Goal: Transaction & Acquisition: Purchase product/service

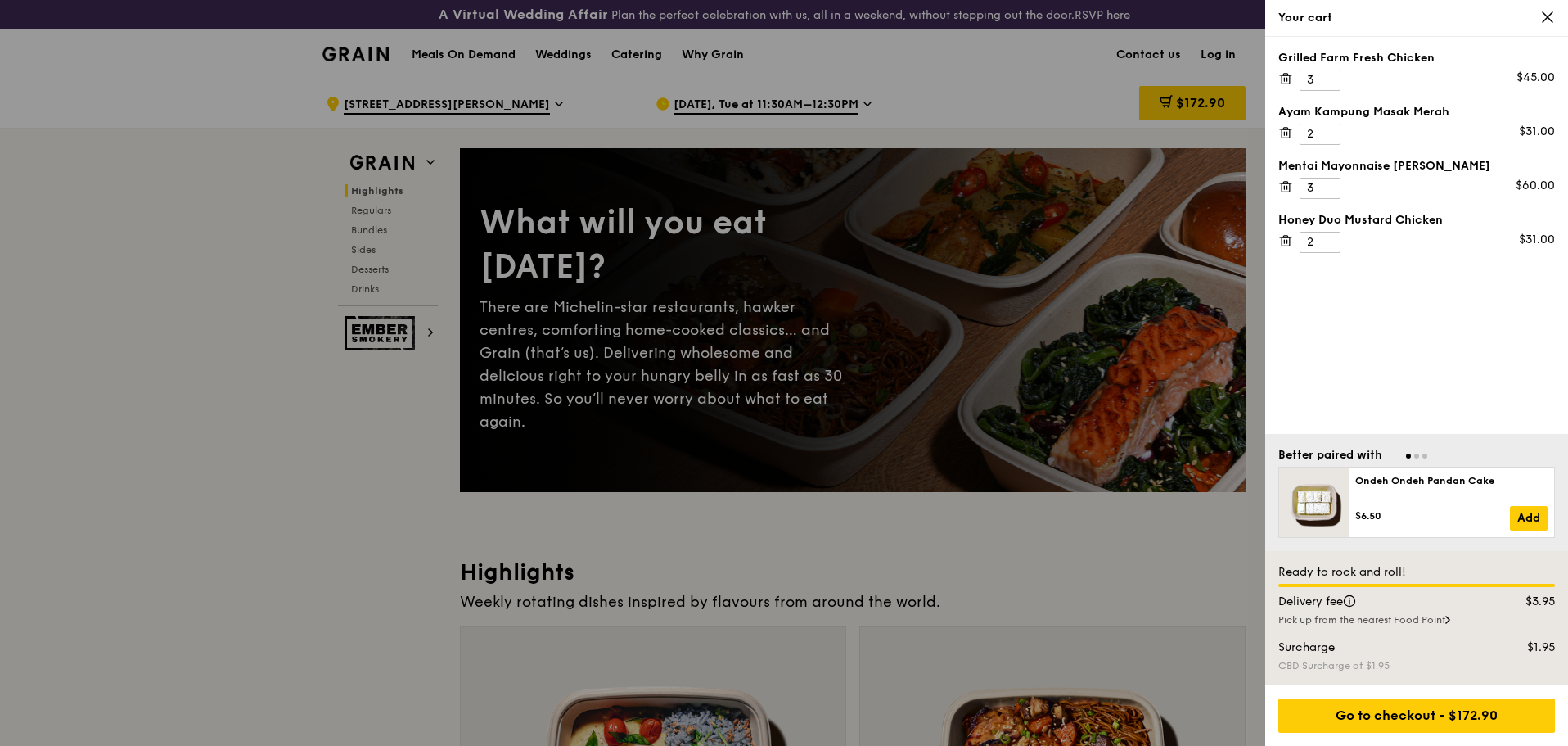
click at [1254, 617] on div "Pick up from the nearest Food Point" at bounding box center [1417, 619] width 277 height 13
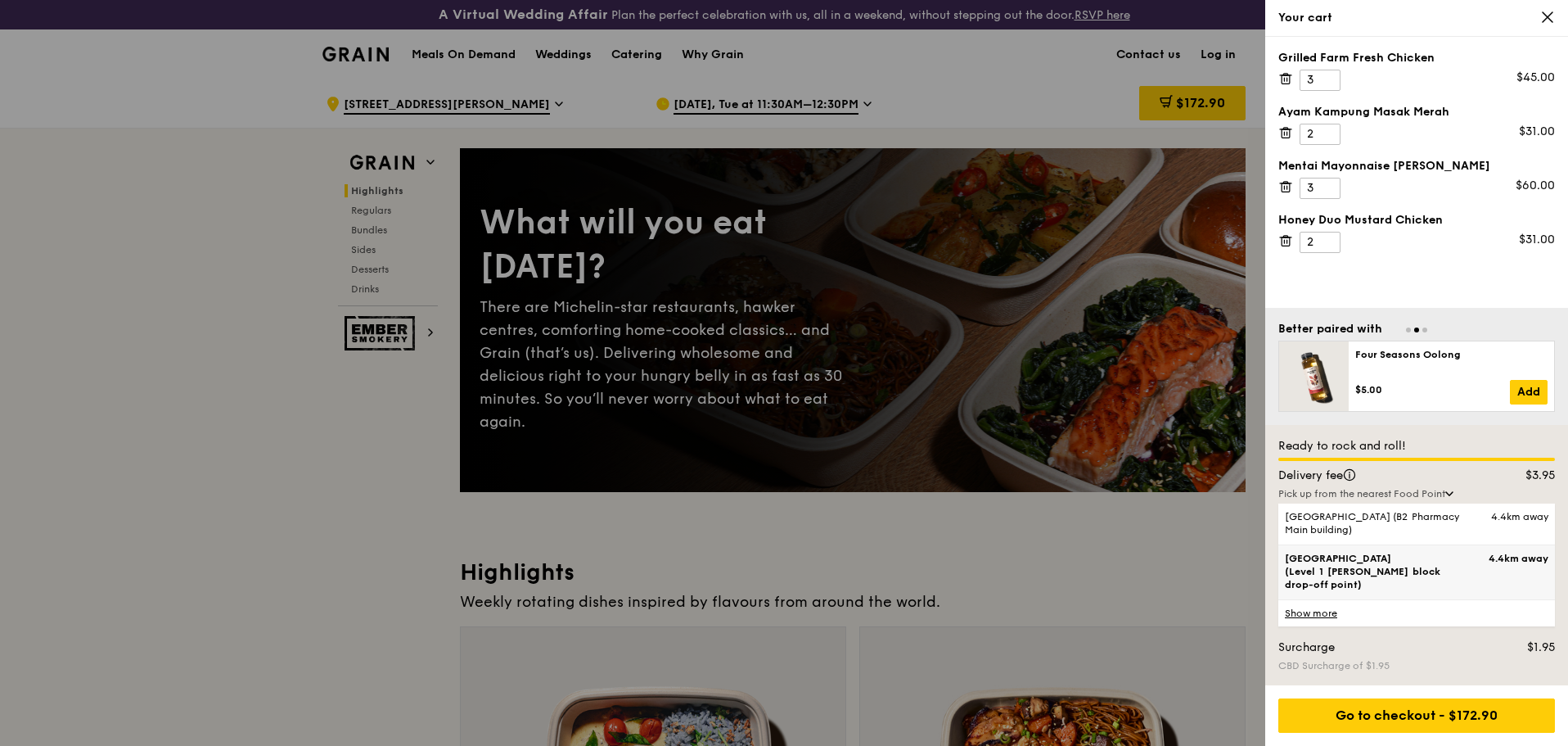
scroll to position [82, 0]
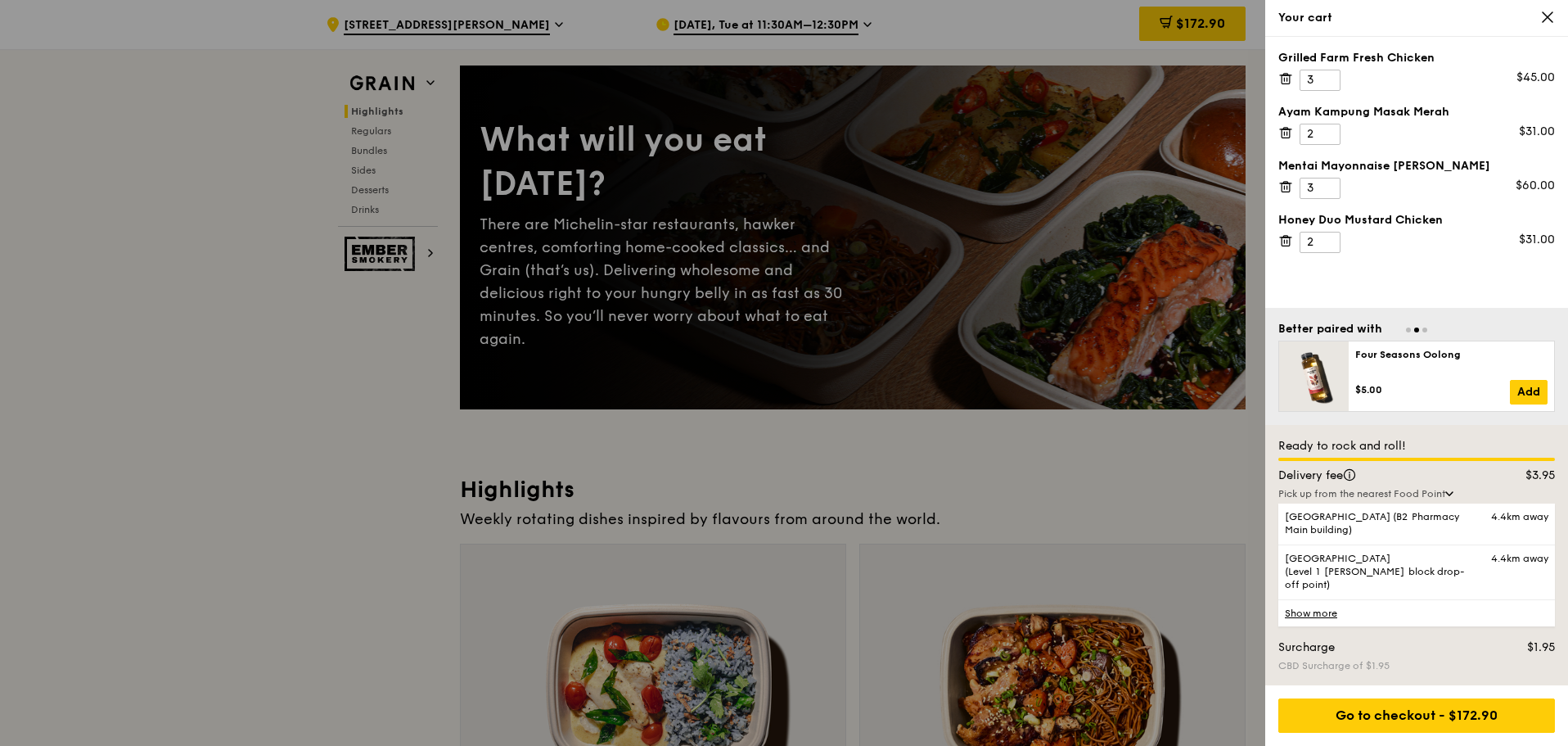
click at [365, 577] on div at bounding box center [784, 373] width 1568 height 746
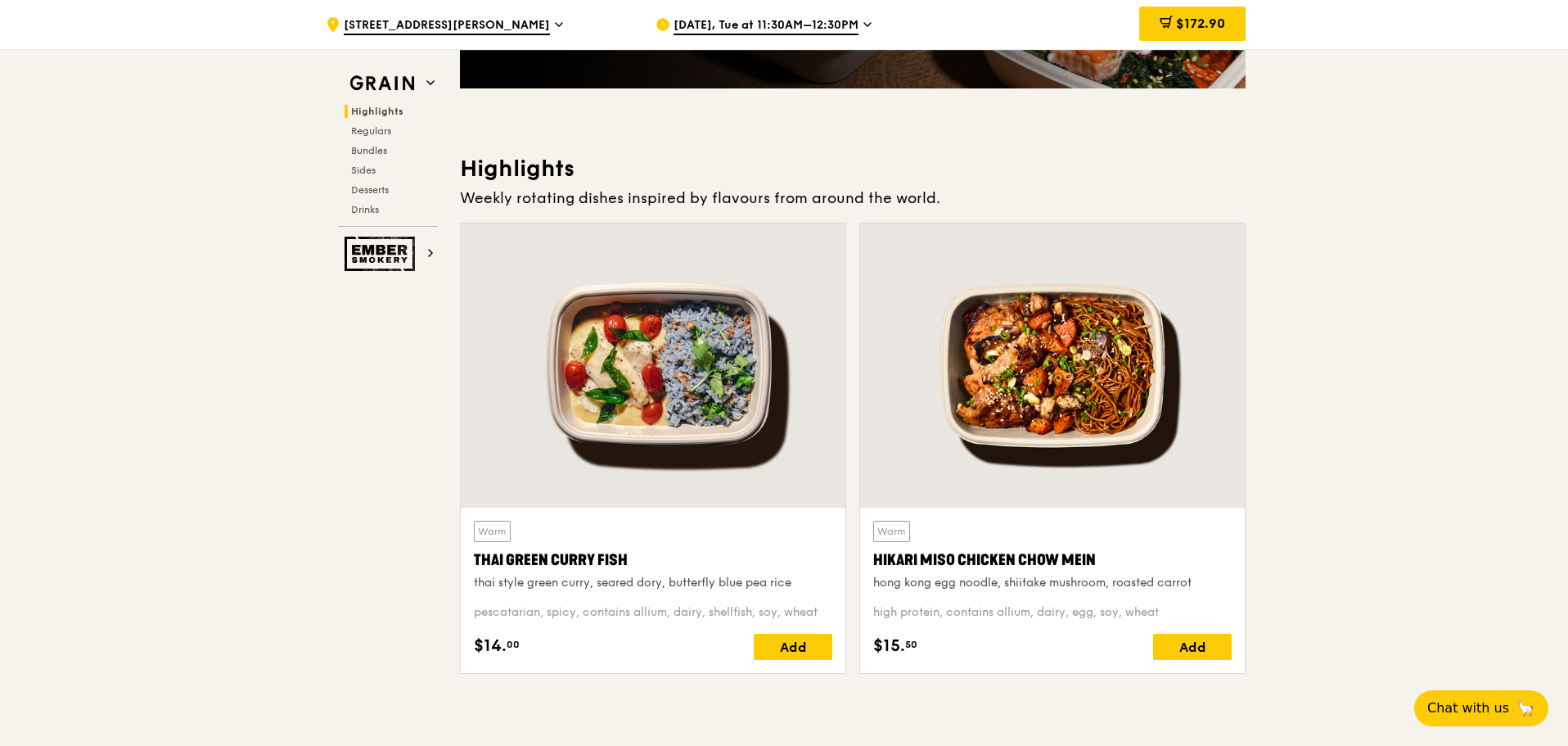
scroll to position [0, 0]
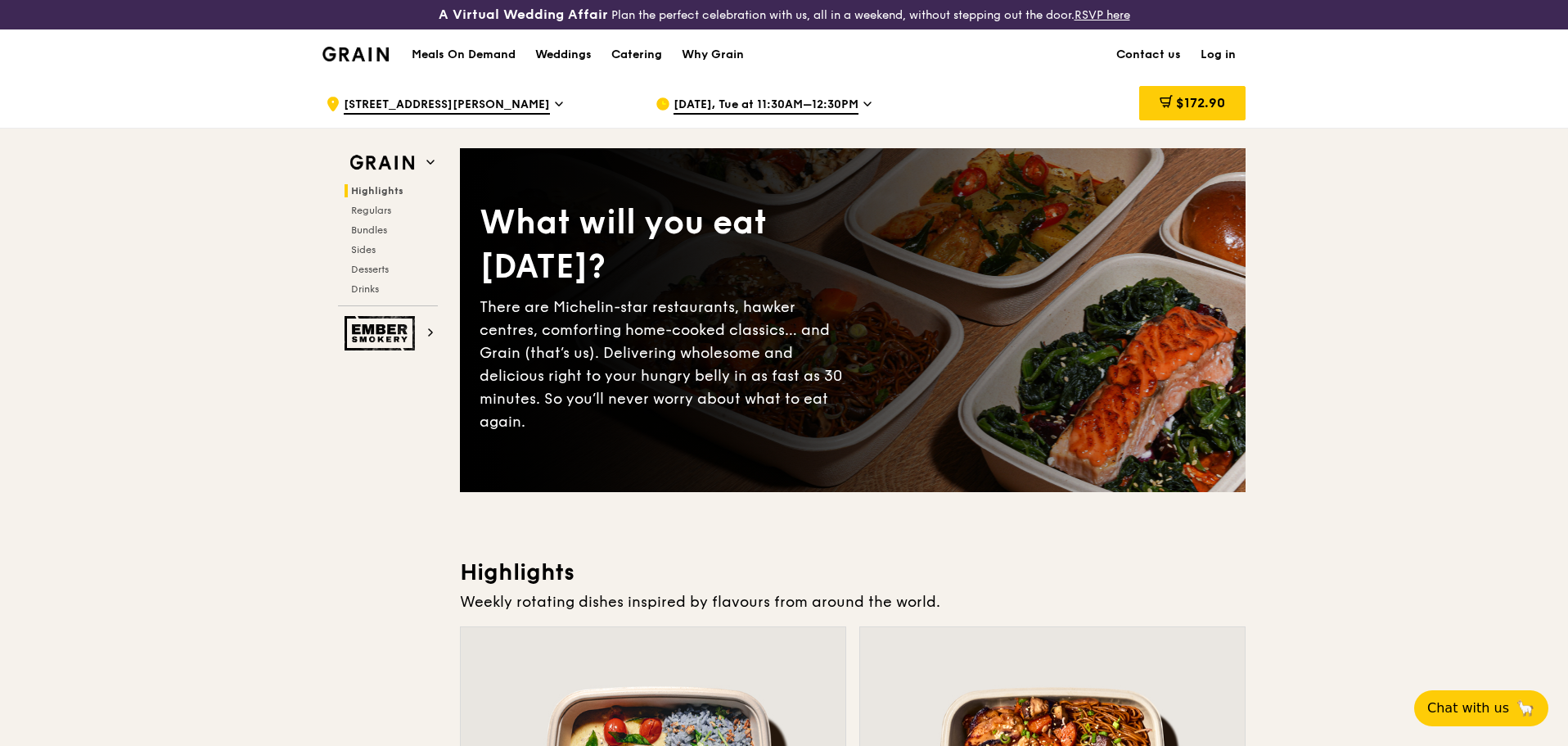
click at [748, 108] on span "[DATE], Tue at 11:30AM–12:30PM" at bounding box center [765, 106] width 185 height 18
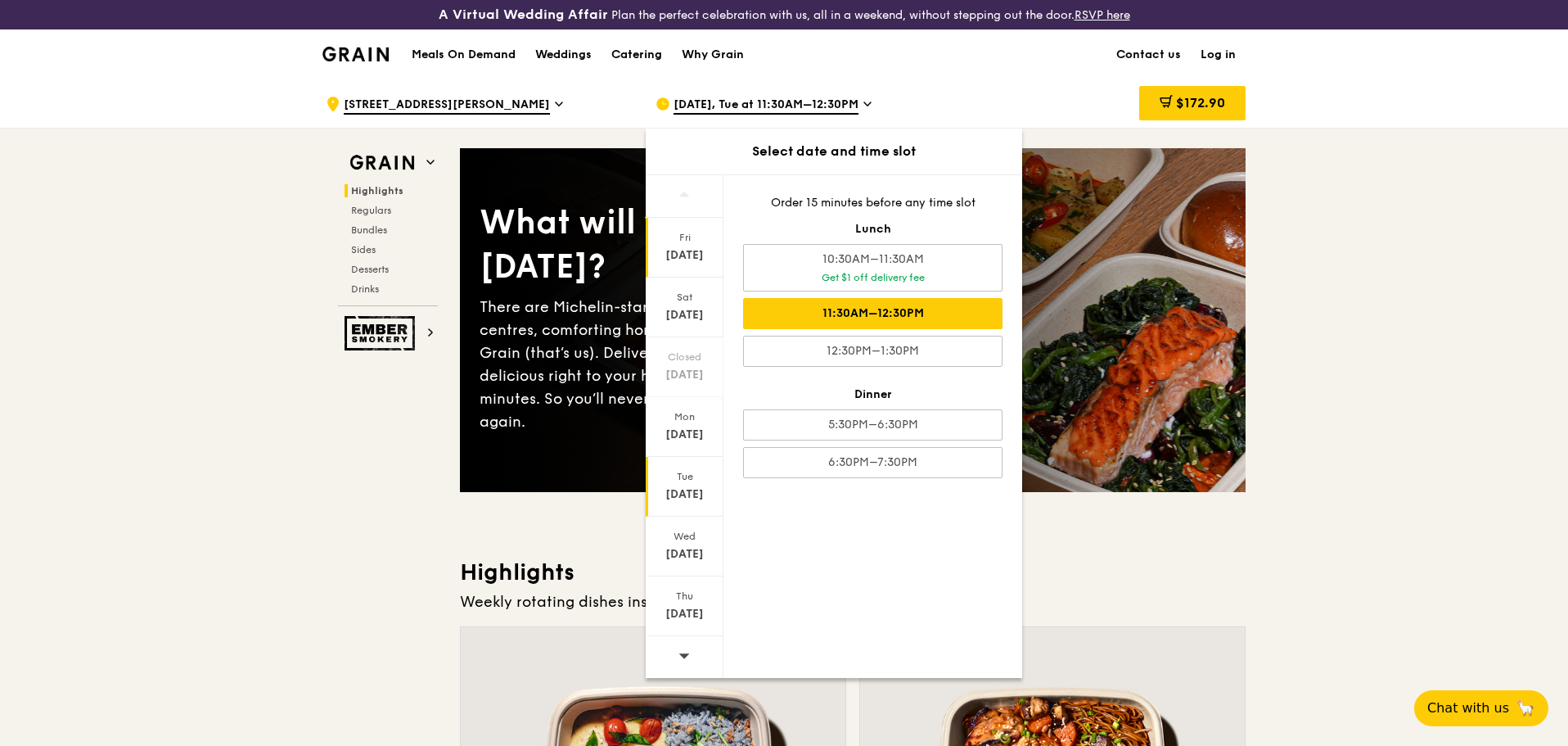
click at [679, 242] on div "Fri" at bounding box center [685, 237] width 73 height 13
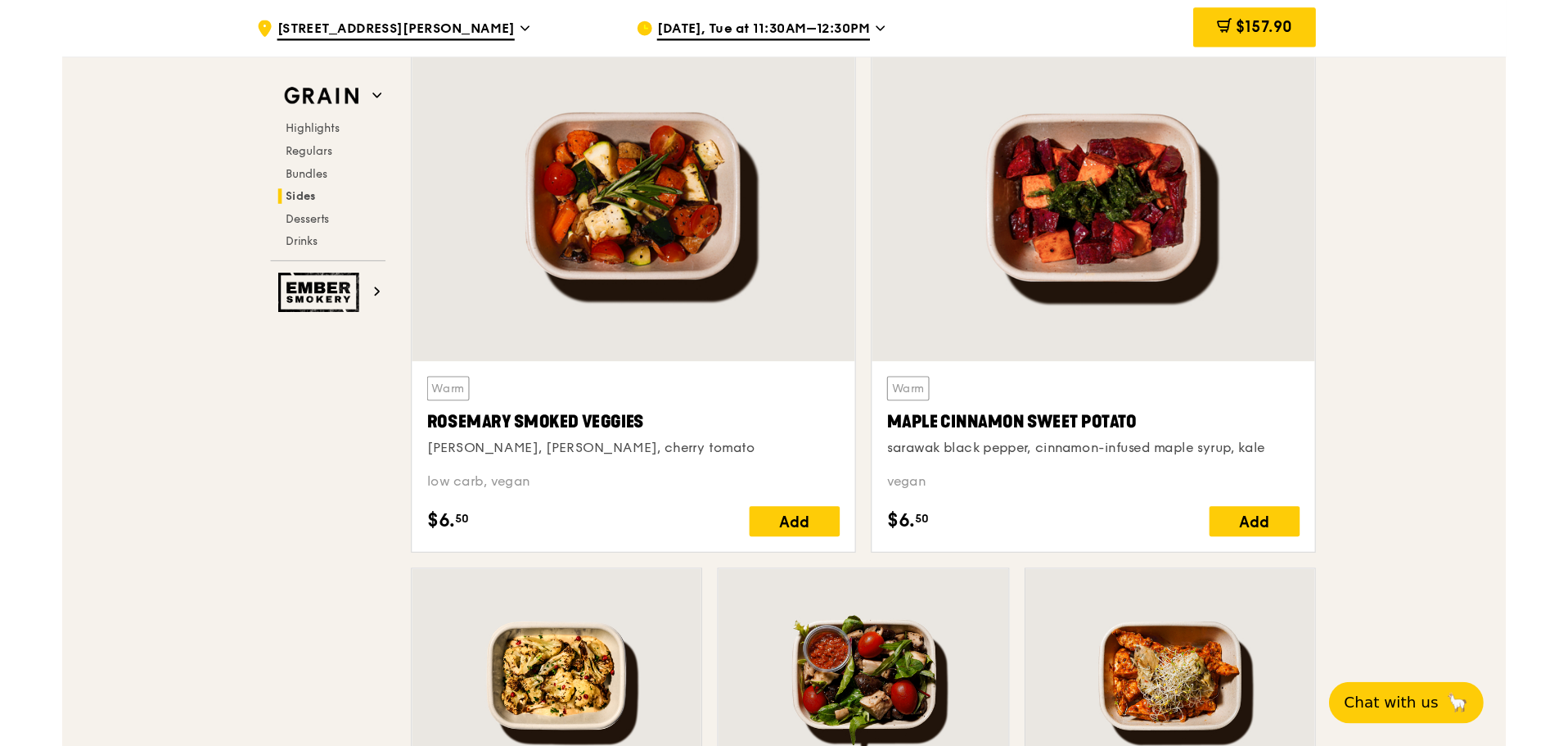
scroll to position [3766, 0]
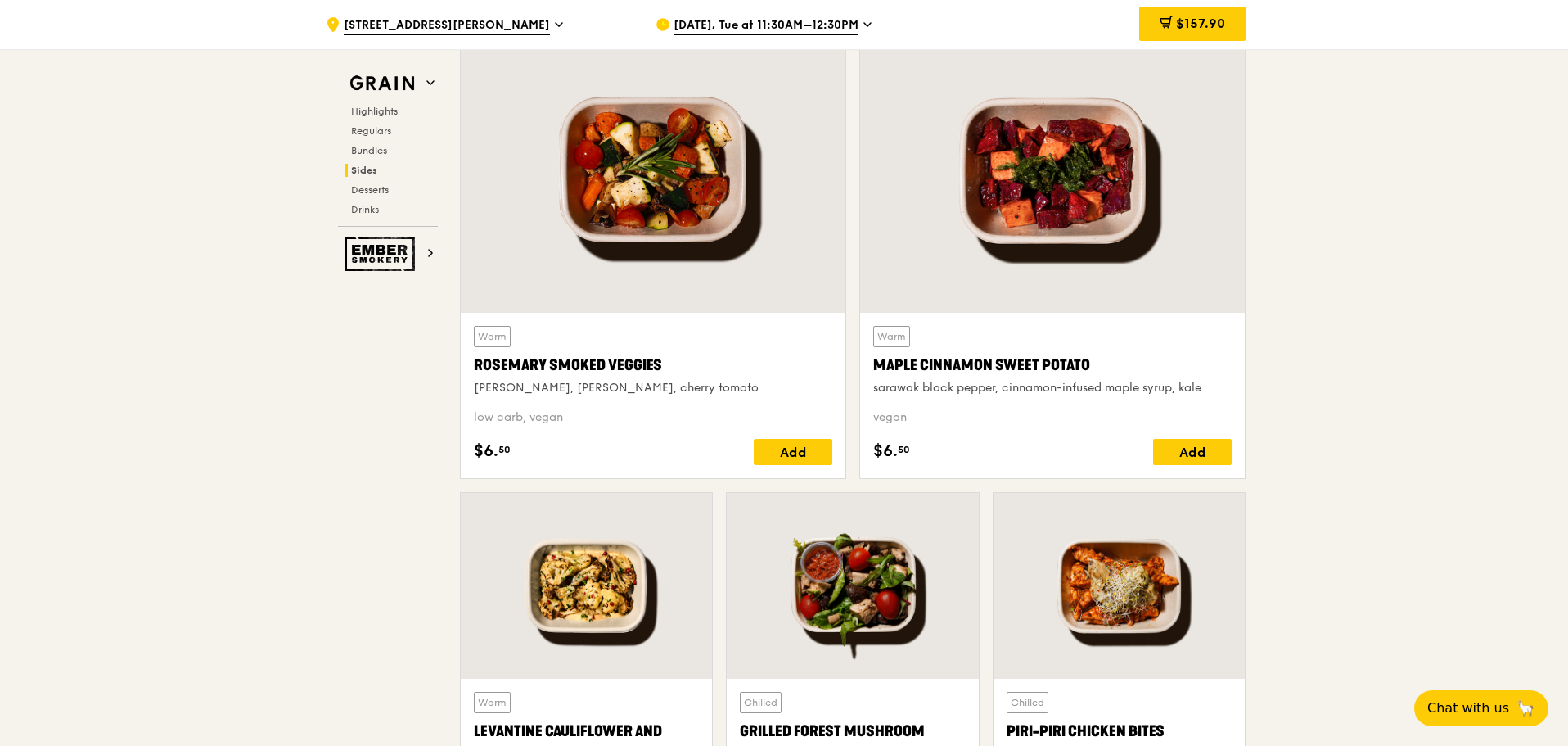
drag, startPoint x: 1187, startPoint y: 26, endPoint x: 1160, endPoint y: 33, distance: 27.9
click at [1187, 26] on span "$157.90" at bounding box center [1201, 23] width 49 height 15
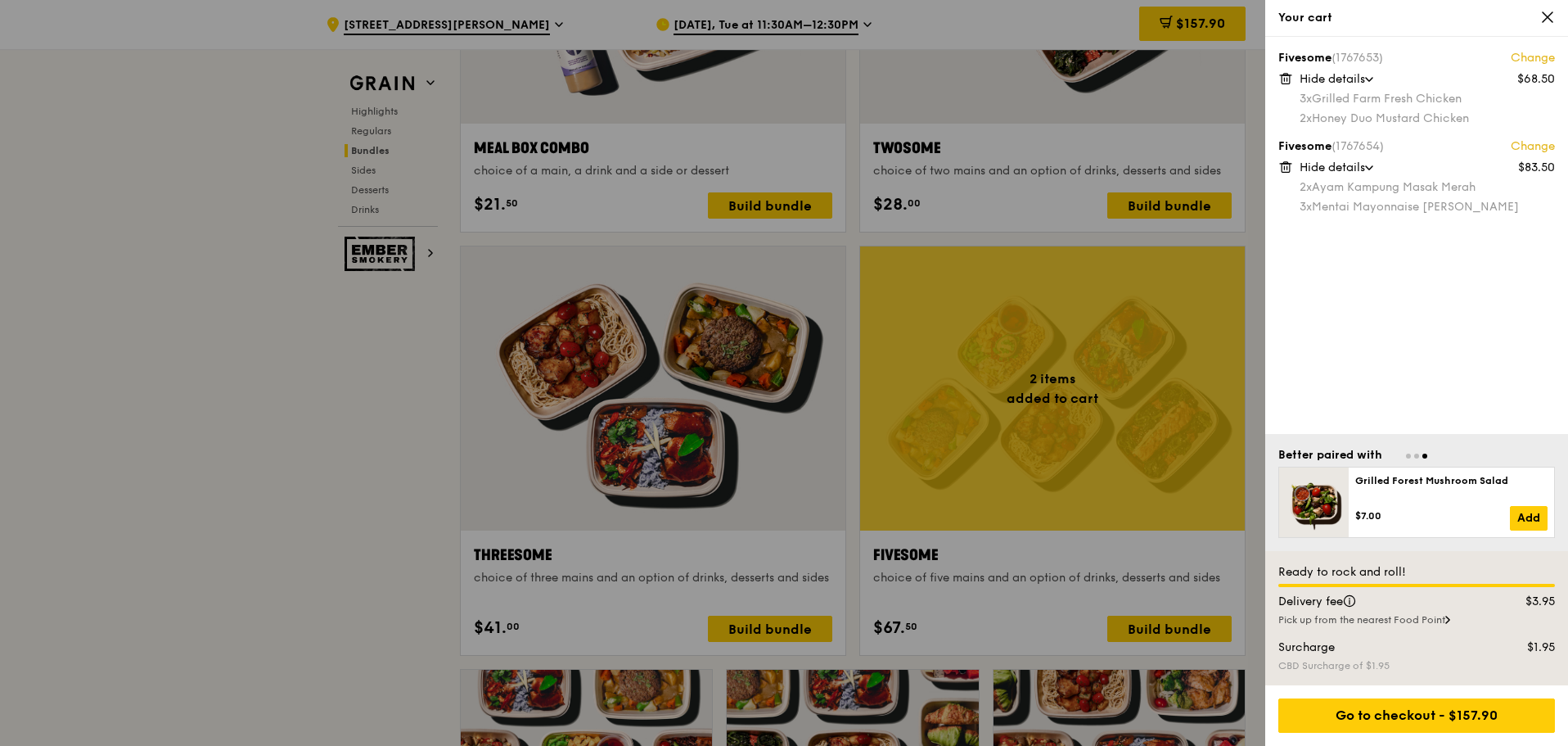
scroll to position [2456, 0]
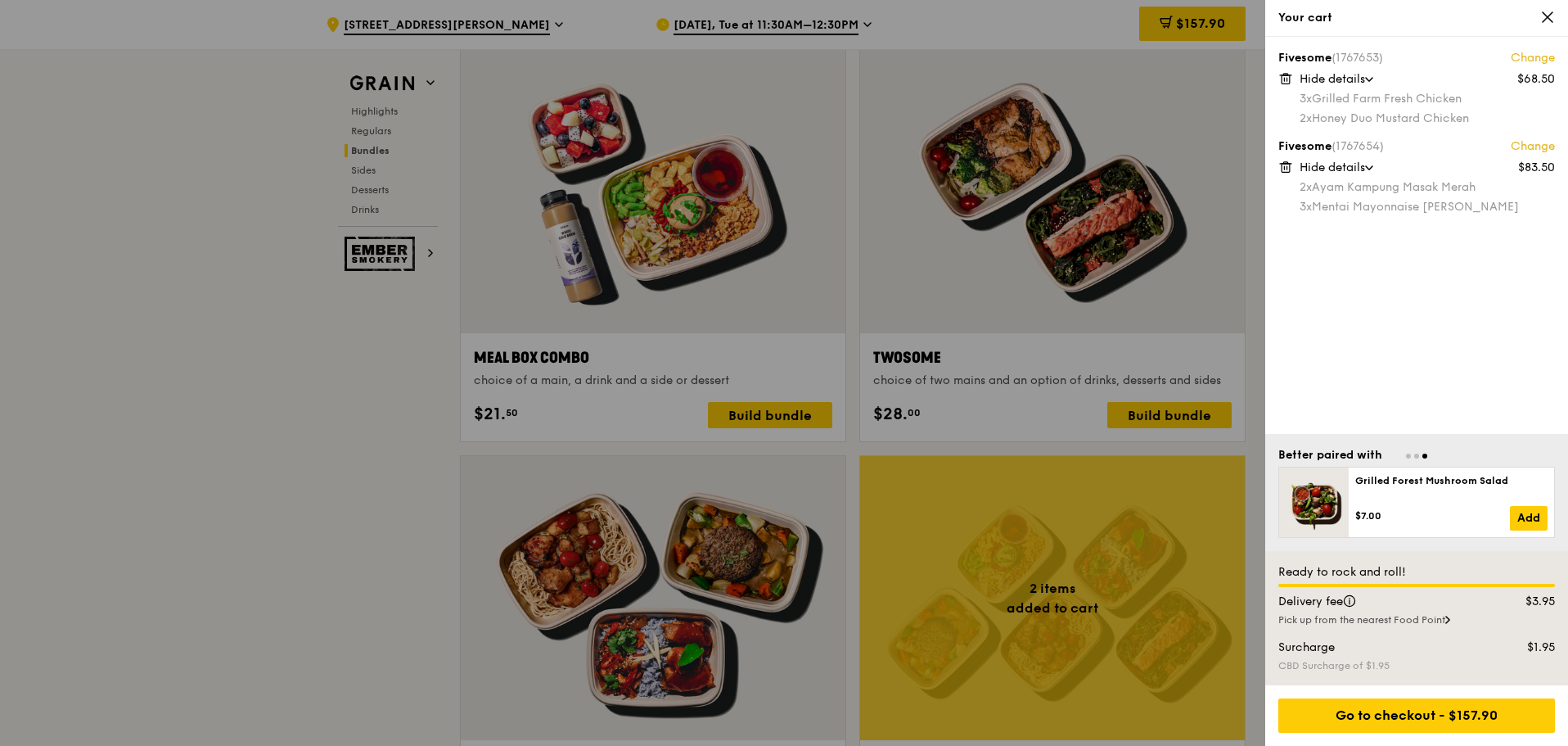
click at [348, 487] on div at bounding box center [784, 373] width 1568 height 746
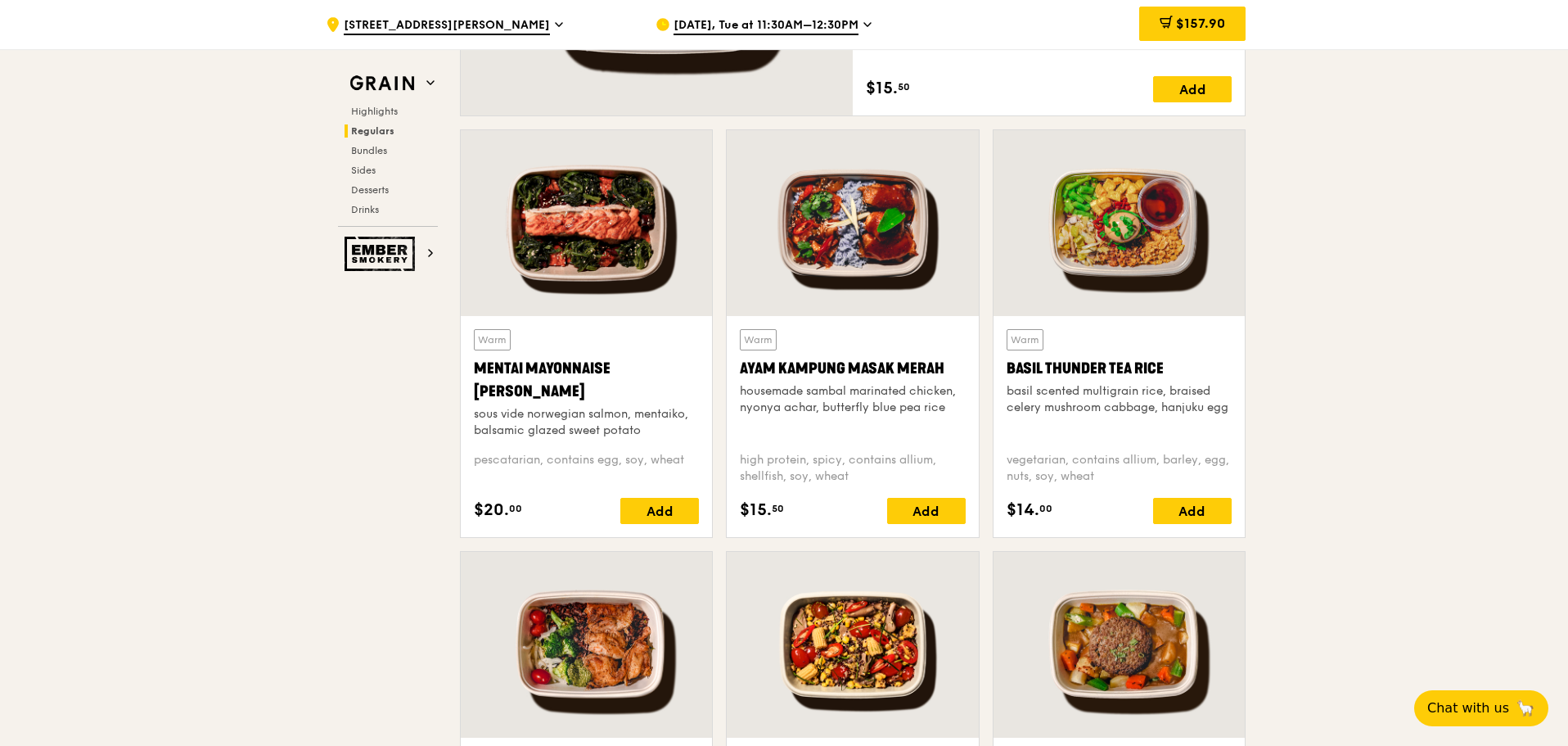
scroll to position [1474, 0]
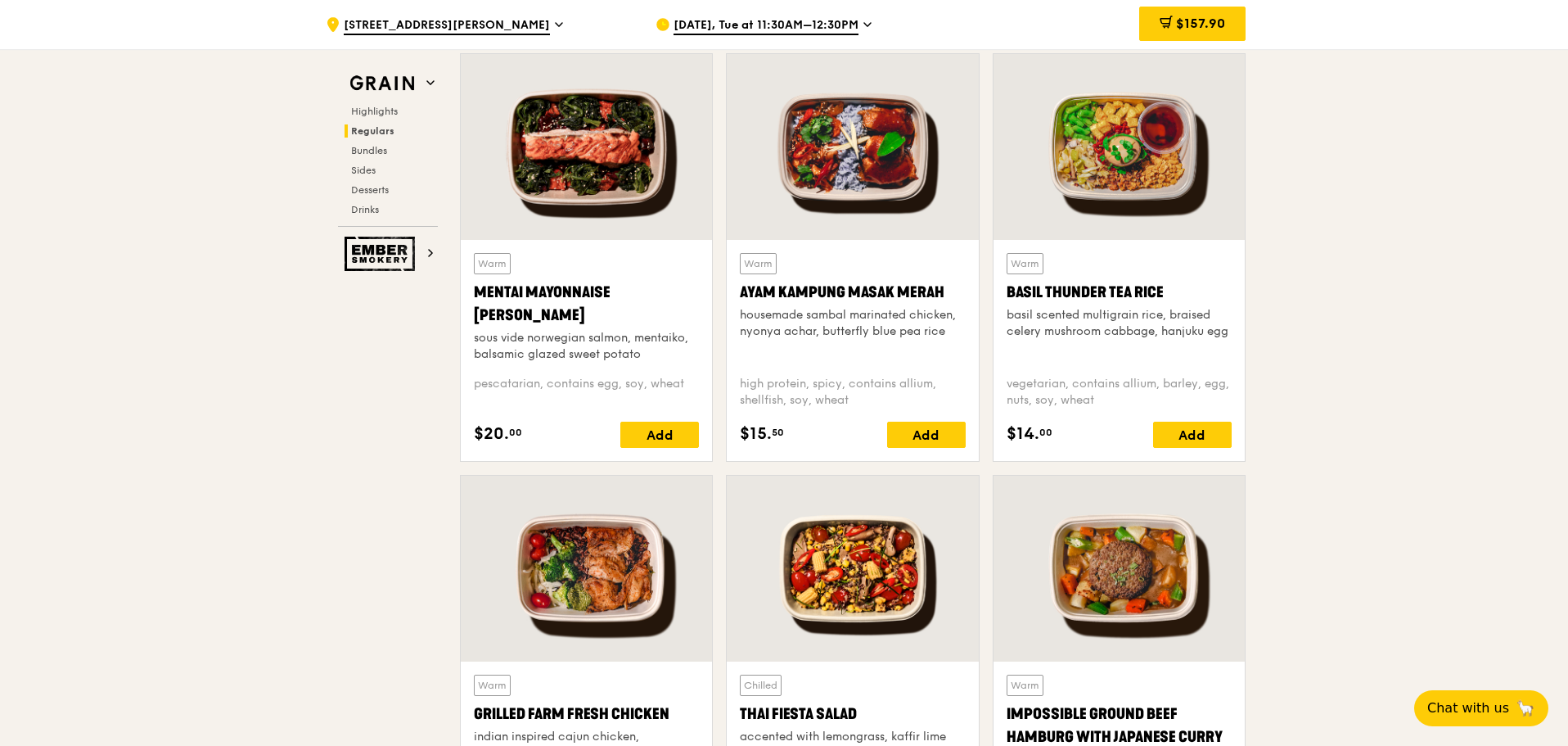
click at [907, 165] on div at bounding box center [853, 147] width 251 height 186
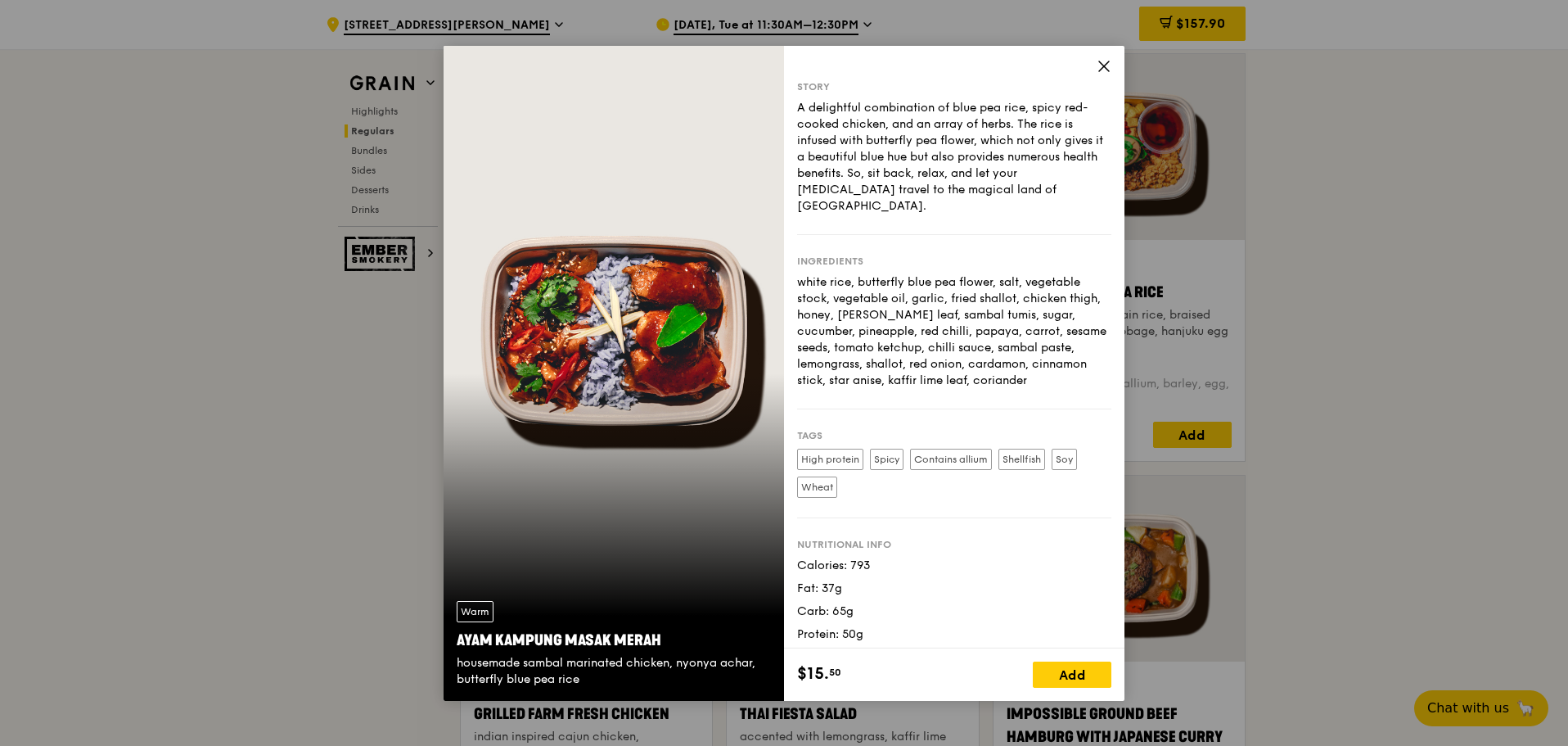
click at [1105, 77] on span at bounding box center [1104, 69] width 15 height 18
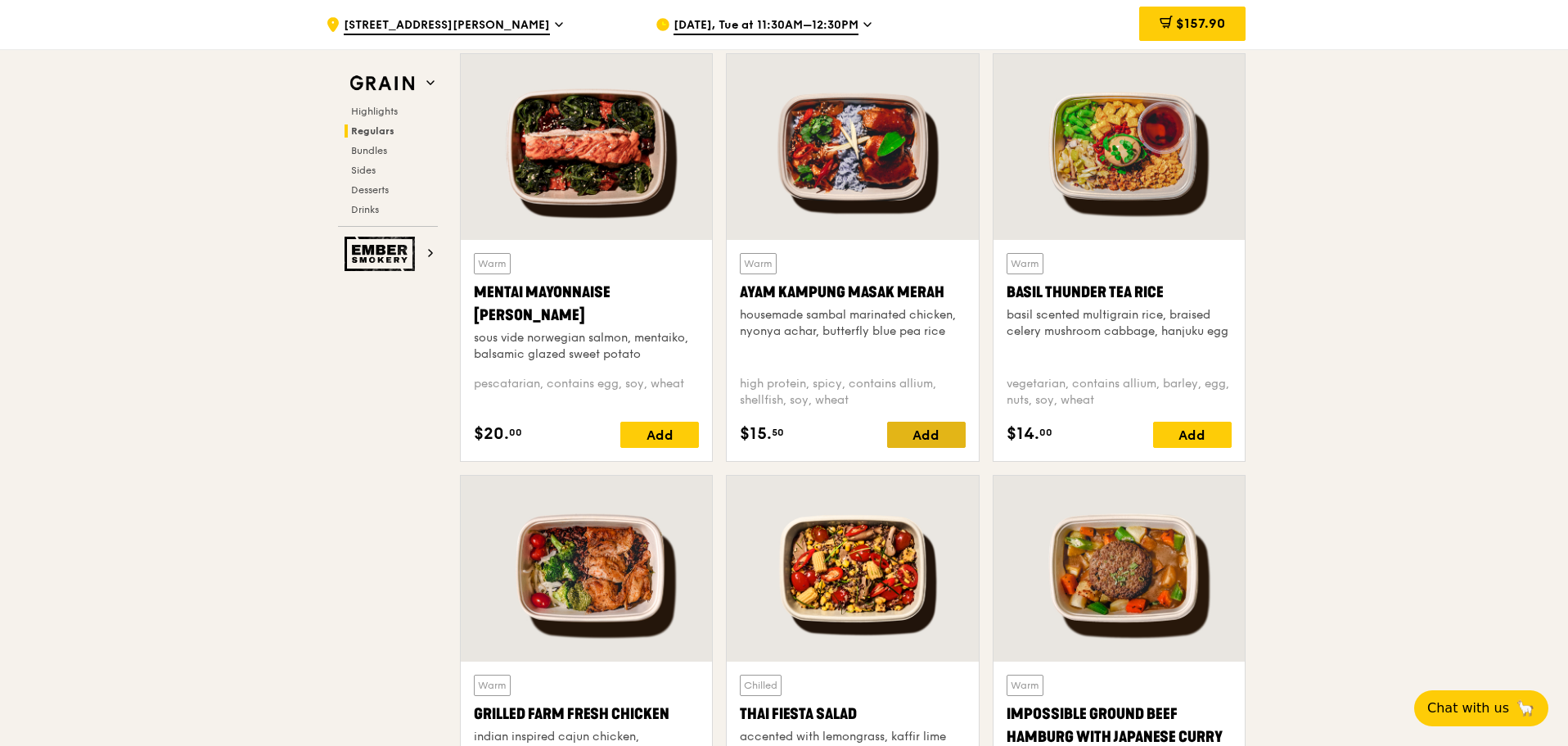
click at [947, 429] on div "Add" at bounding box center [927, 434] width 78 height 26
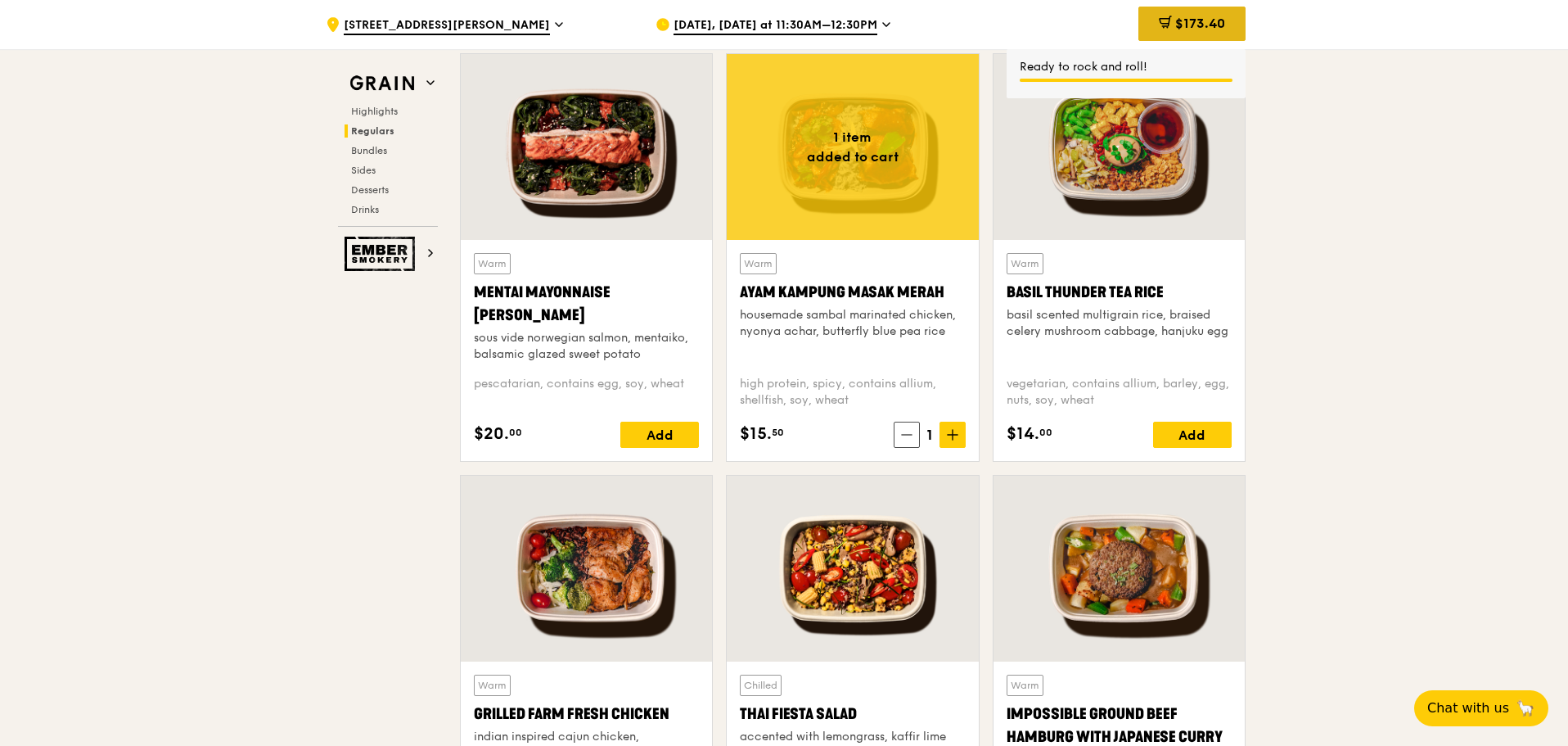
click at [1177, 25] on span "$173.40" at bounding box center [1200, 23] width 50 height 15
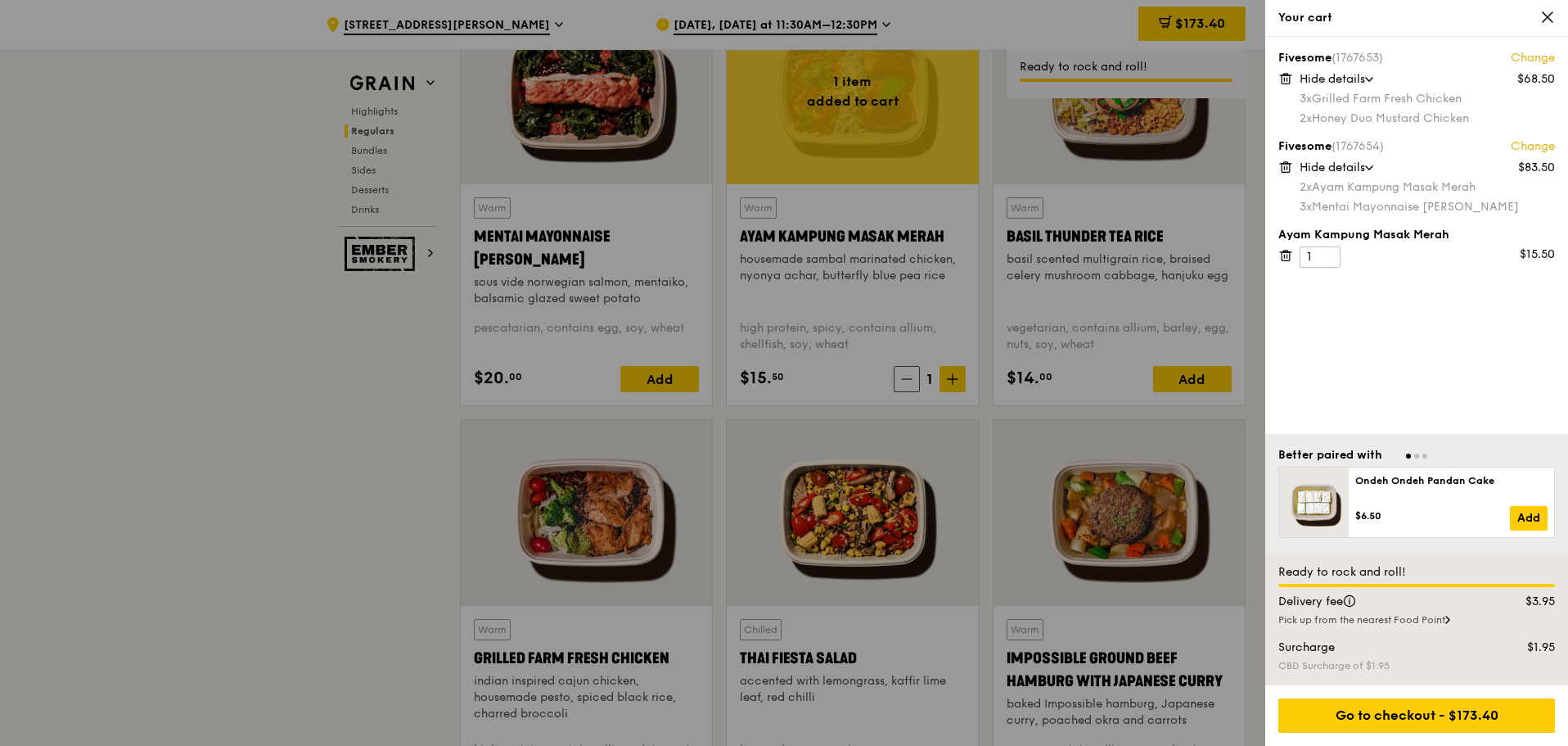
scroll to position [1556, 0]
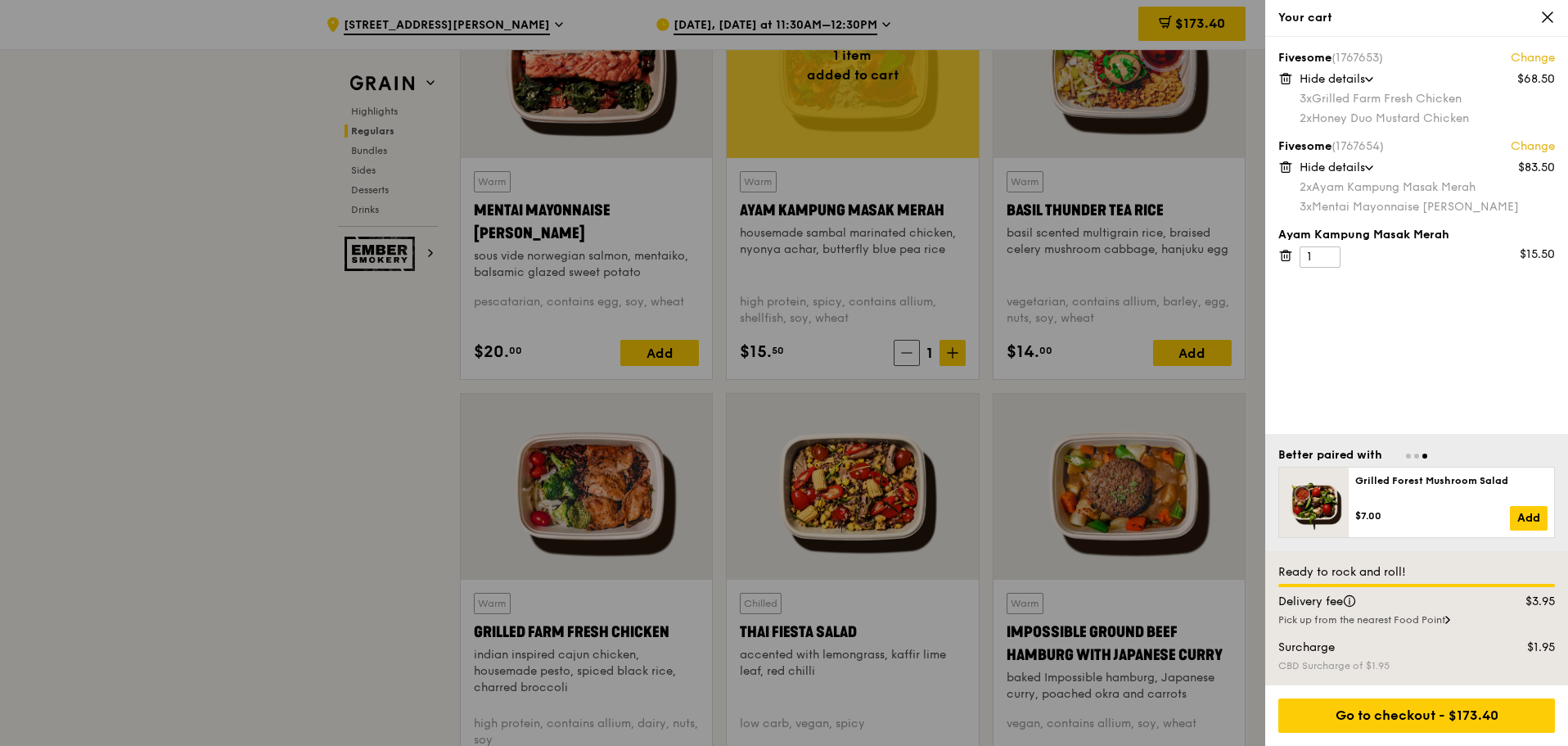
click at [156, 379] on div at bounding box center [784, 373] width 1568 height 746
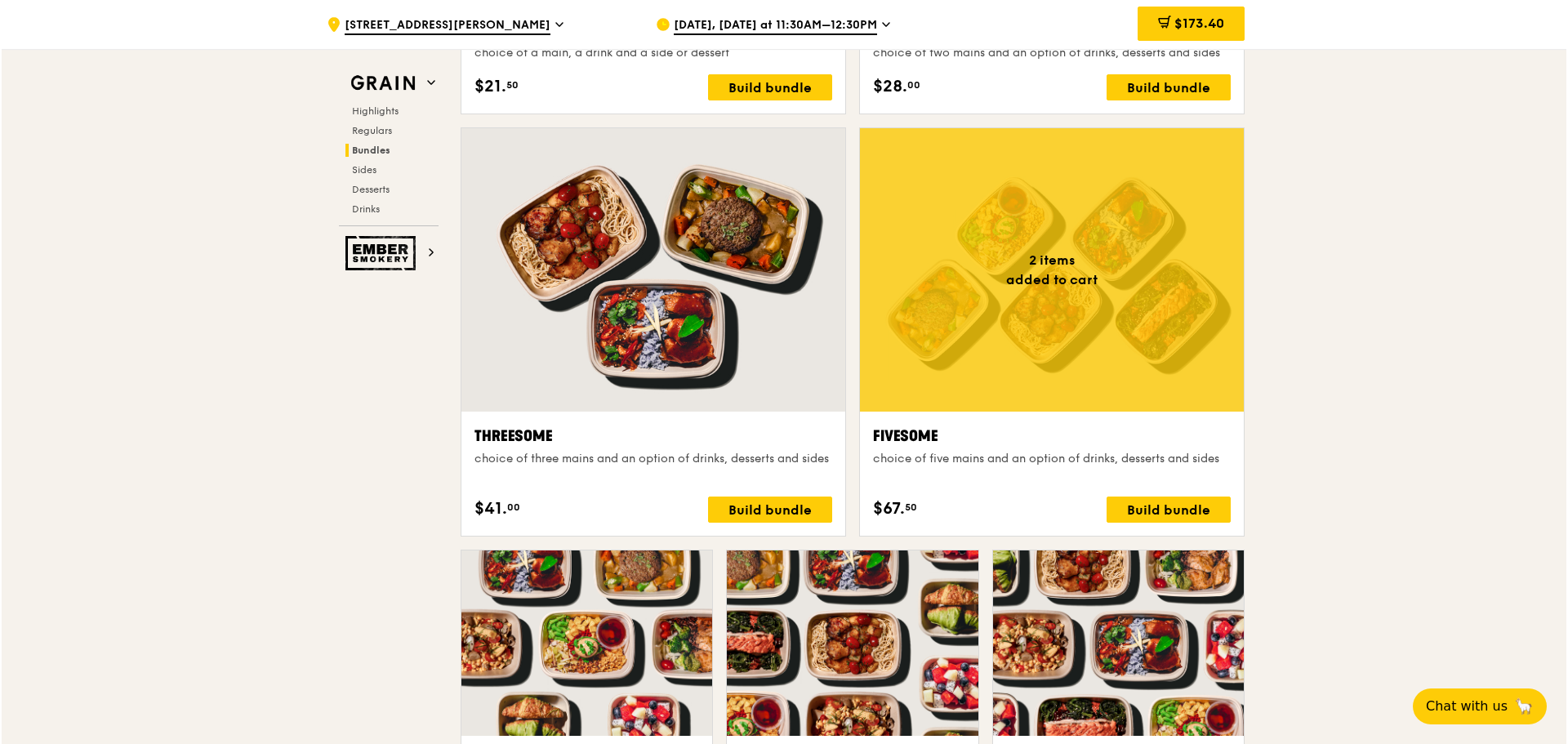
scroll to position [2367, 0]
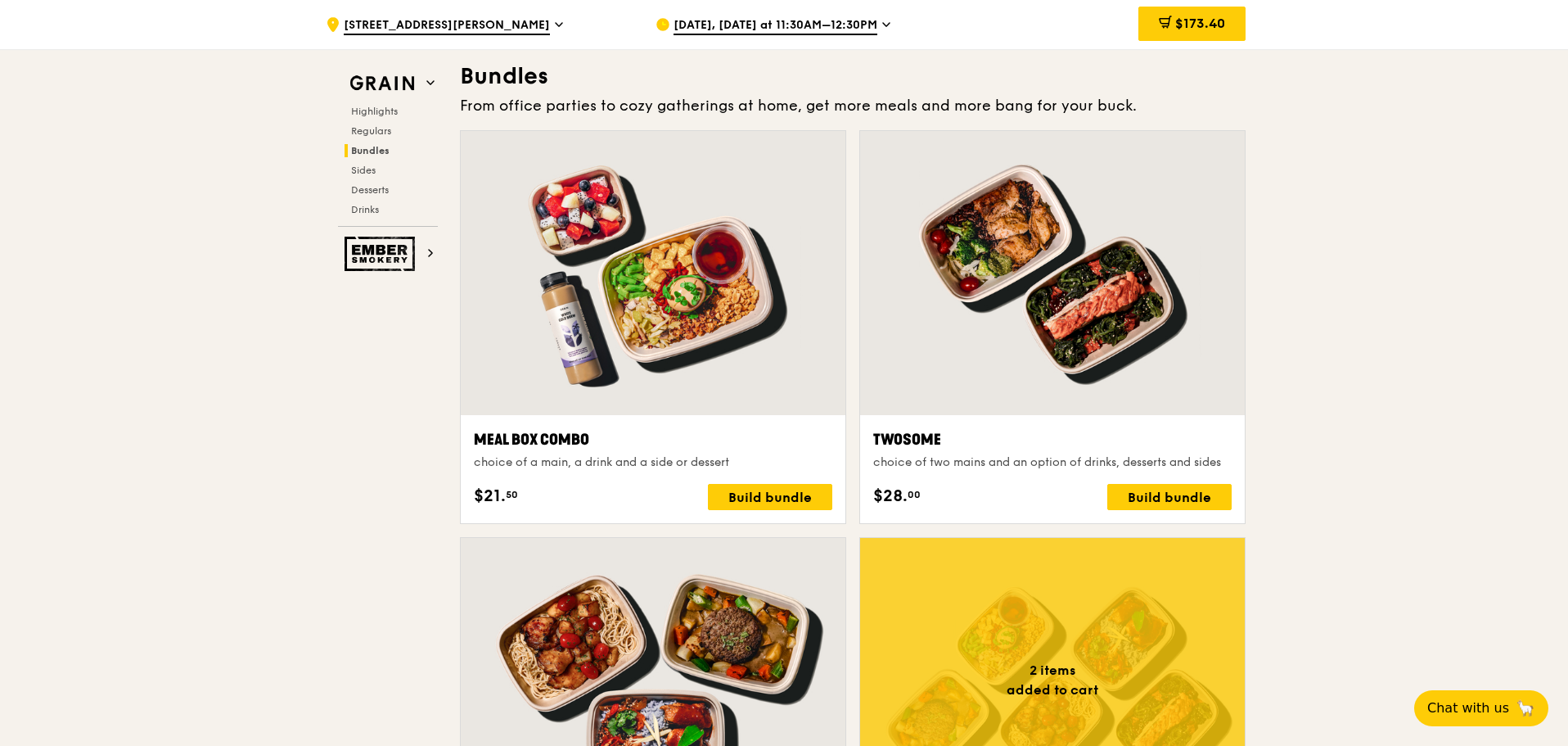
click at [702, 367] on div at bounding box center [653, 273] width 384 height 284
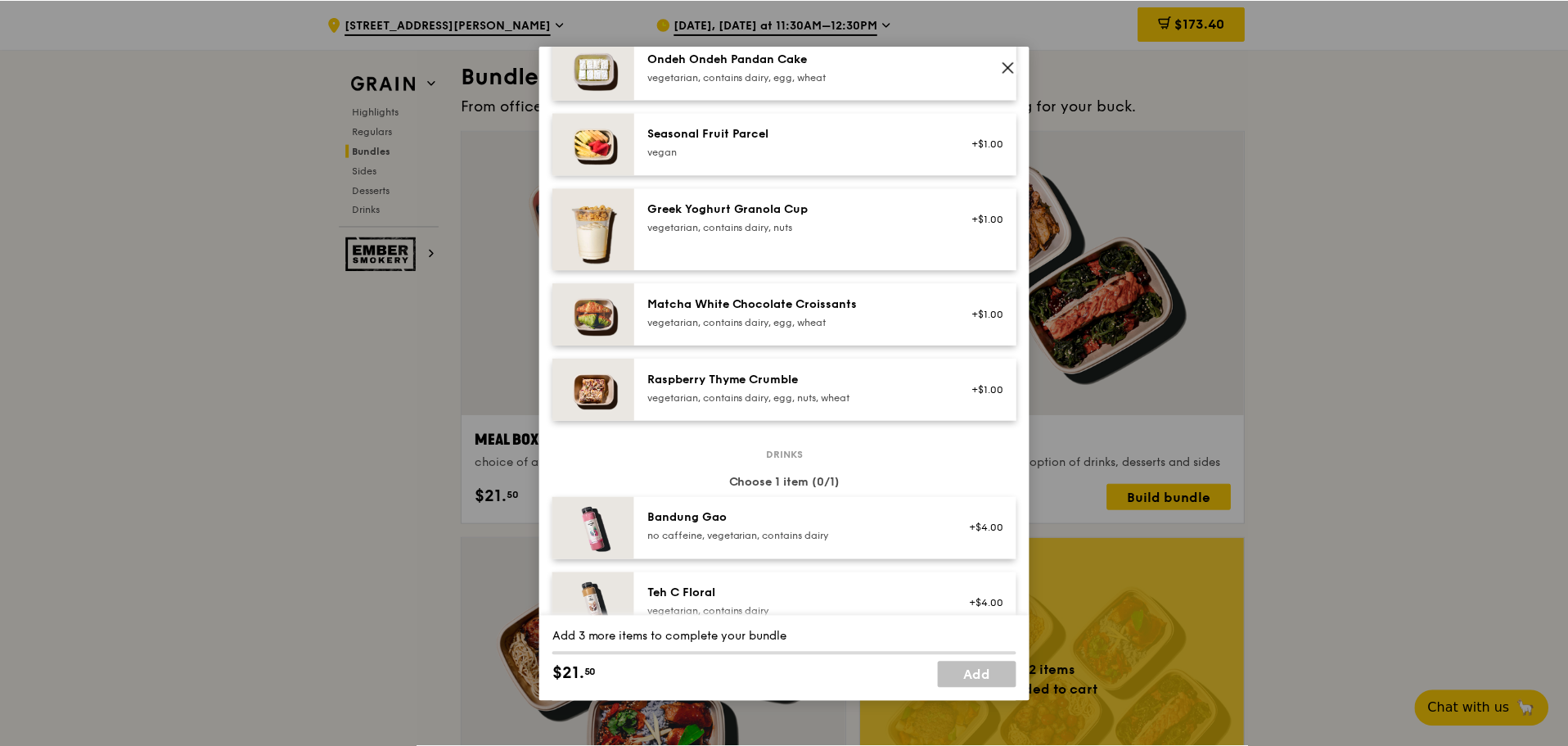
scroll to position [1301, 0]
click at [1017, 63] on icon at bounding box center [1010, 67] width 15 height 15
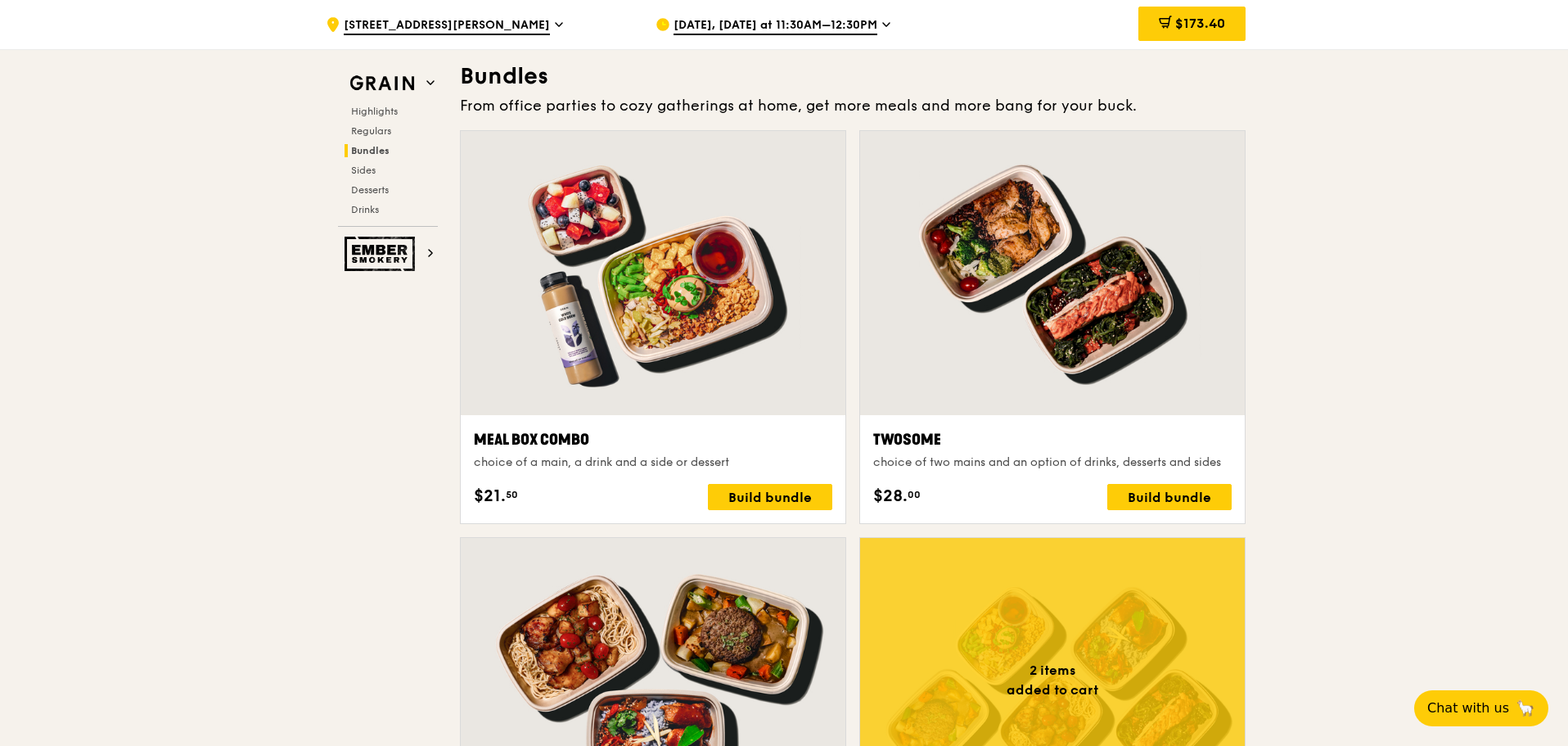
scroll to position [2293, 0]
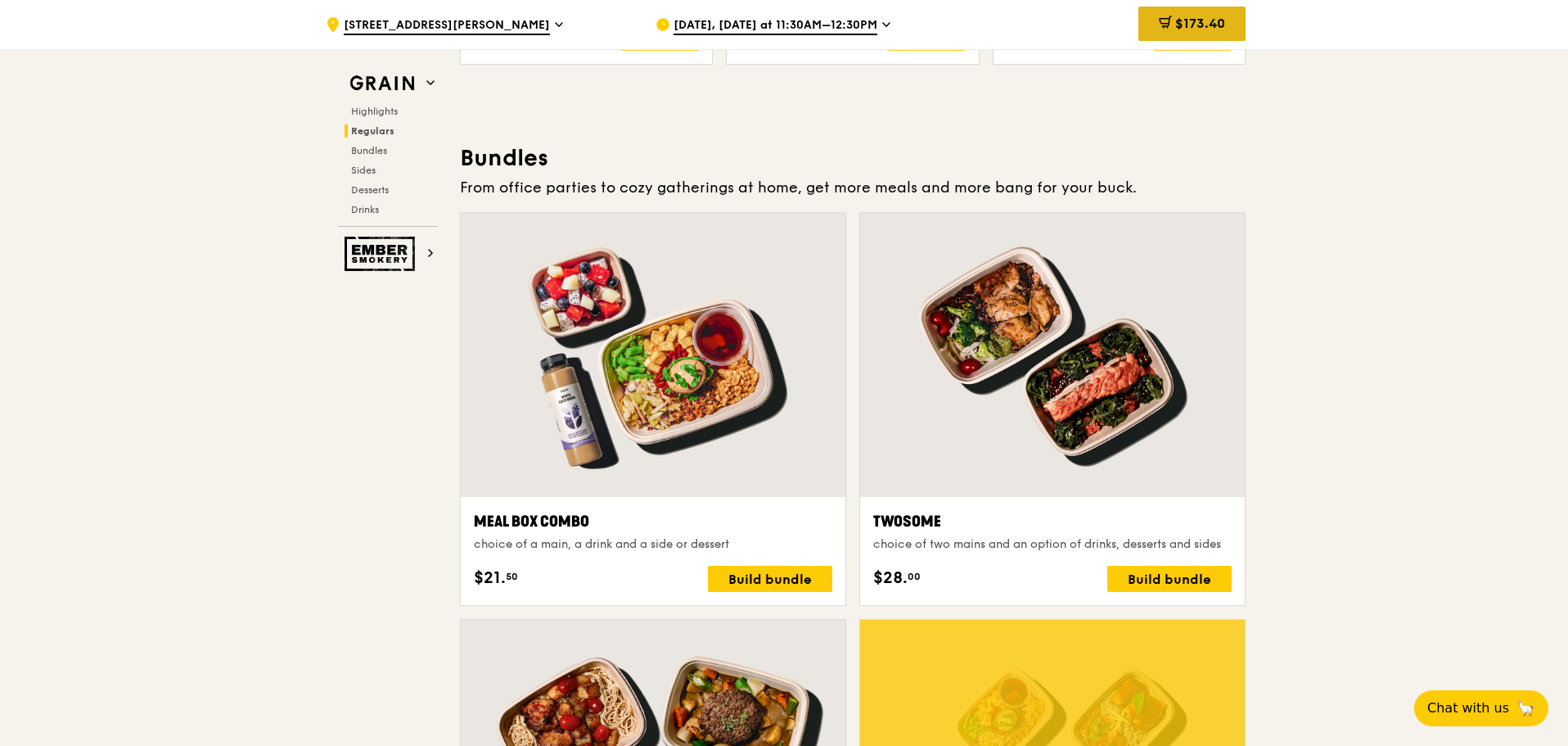
click at [1202, 27] on span "$173.40" at bounding box center [1200, 23] width 50 height 15
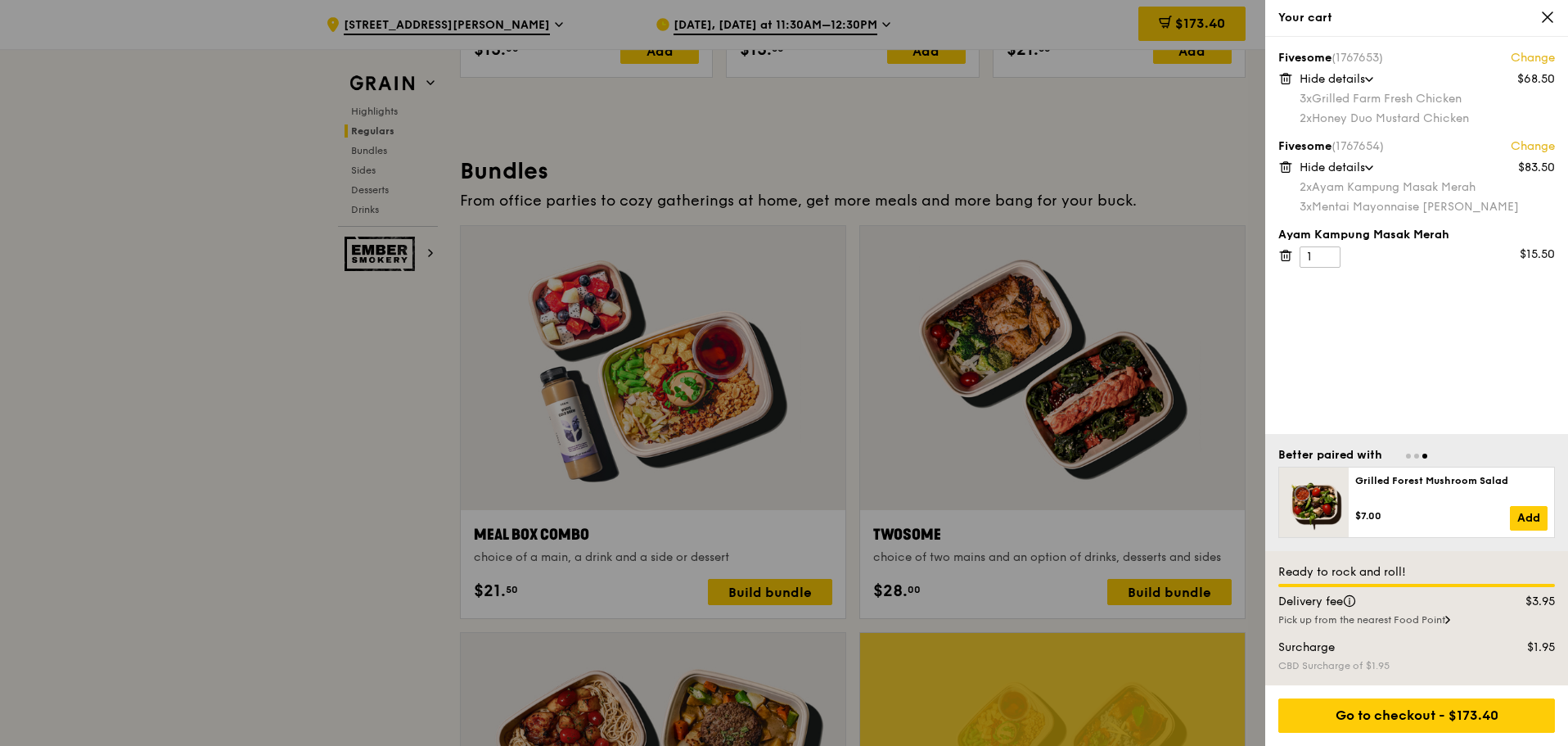
scroll to position [2273, 0]
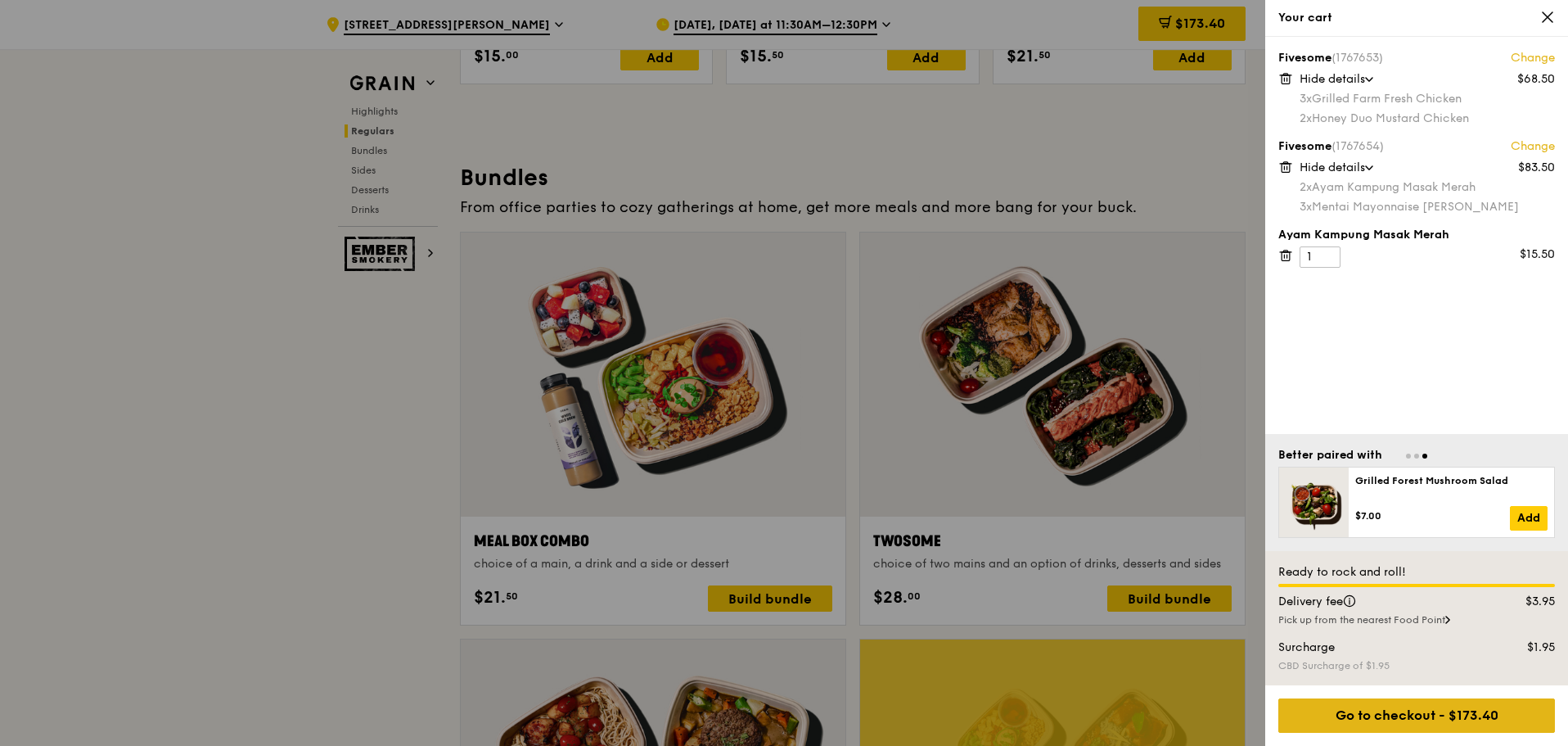
click at [1254, 647] on div "Go to checkout - $173.40" at bounding box center [1417, 715] width 277 height 35
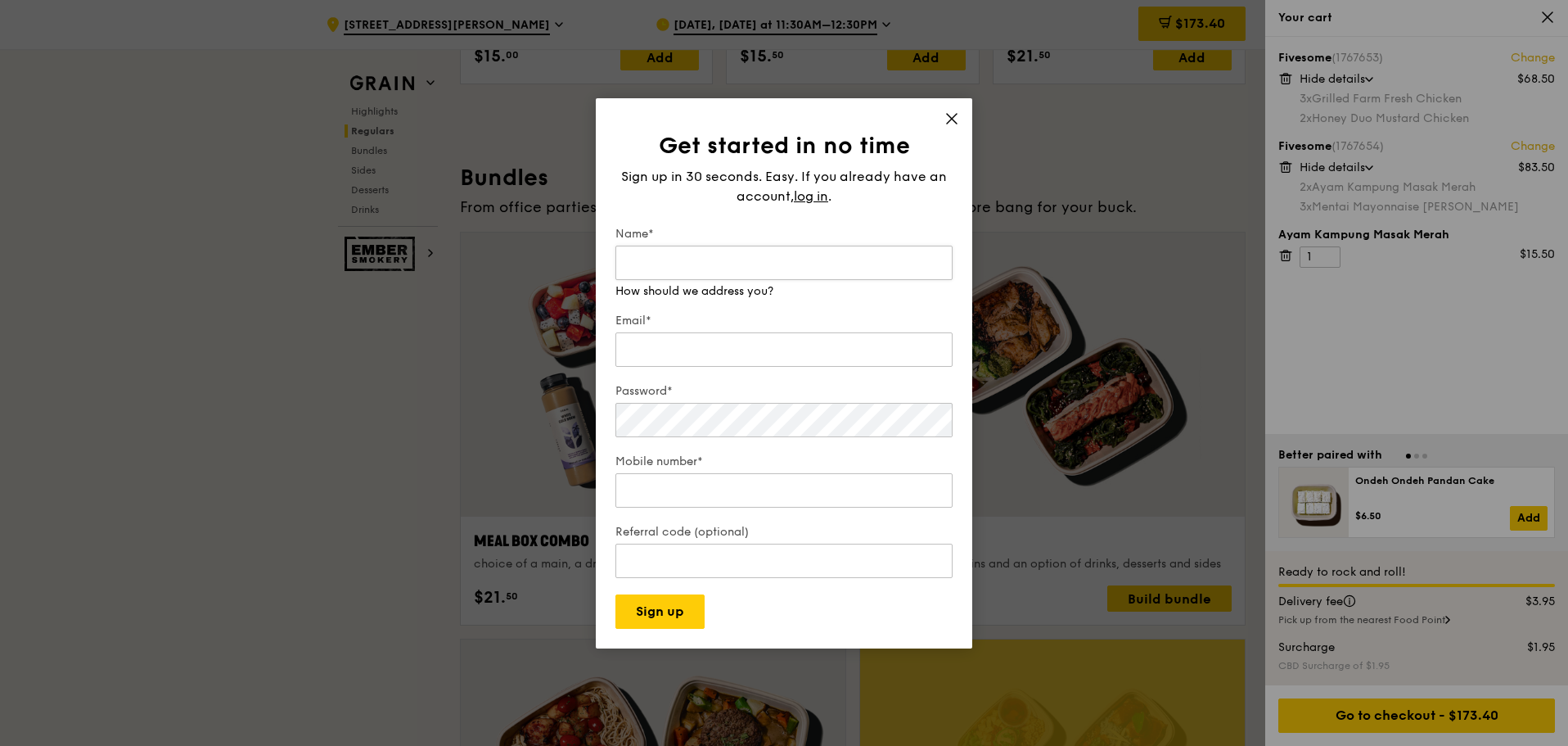
click at [718, 261] on input "Name*" at bounding box center [784, 263] width 337 height 35
click at [739, 271] on input "Name*" at bounding box center [784, 263] width 337 height 35
type input "[PERSON_NAME]"
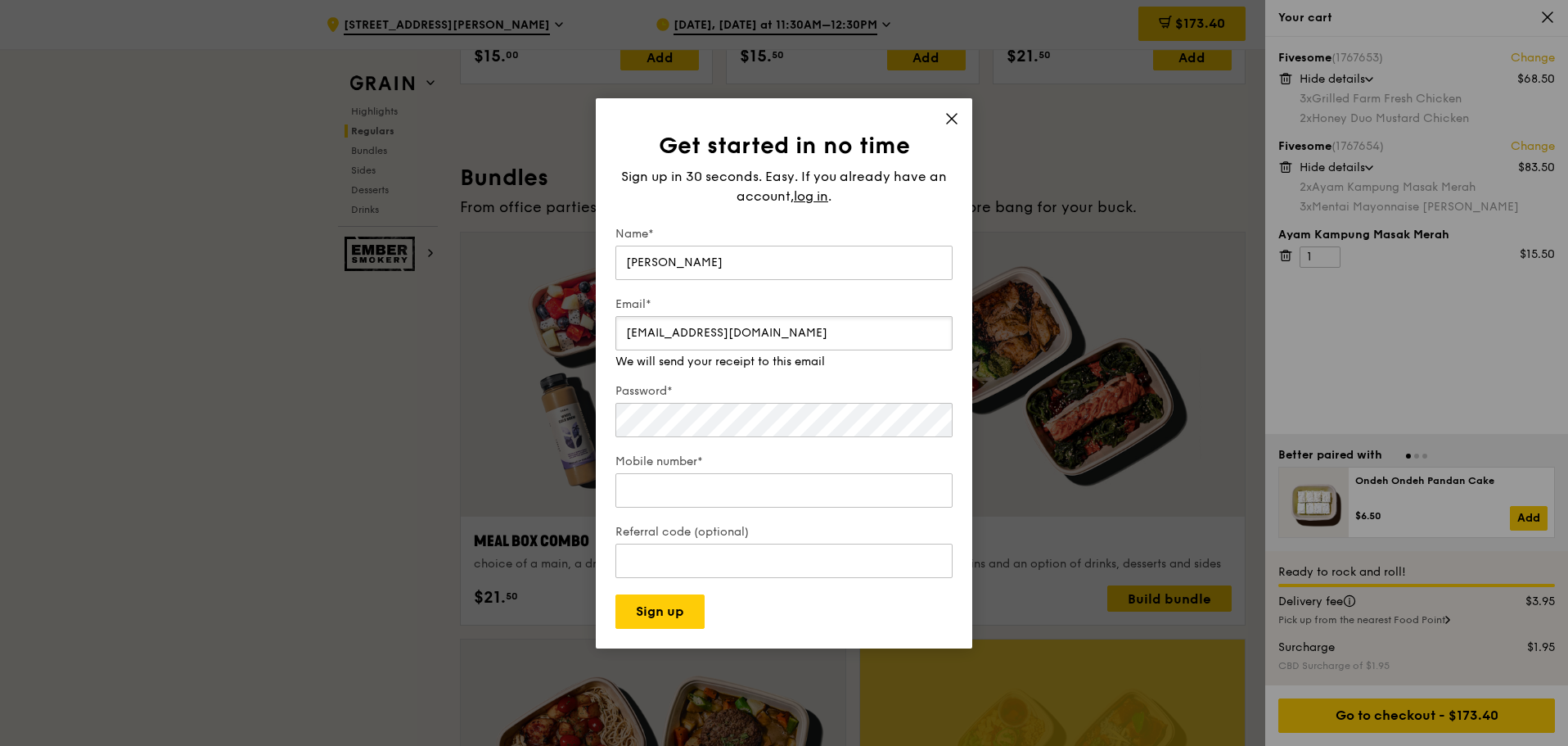
type input "[EMAIL_ADDRESS][DOMAIN_NAME]"
click at [656, 427] on div "Password* Make that at least six characters" at bounding box center [784, 404] width 337 height 74
type input "98163785"
click at [643, 565] on div "Referral code (optional)" at bounding box center [784, 552] width 337 height 57
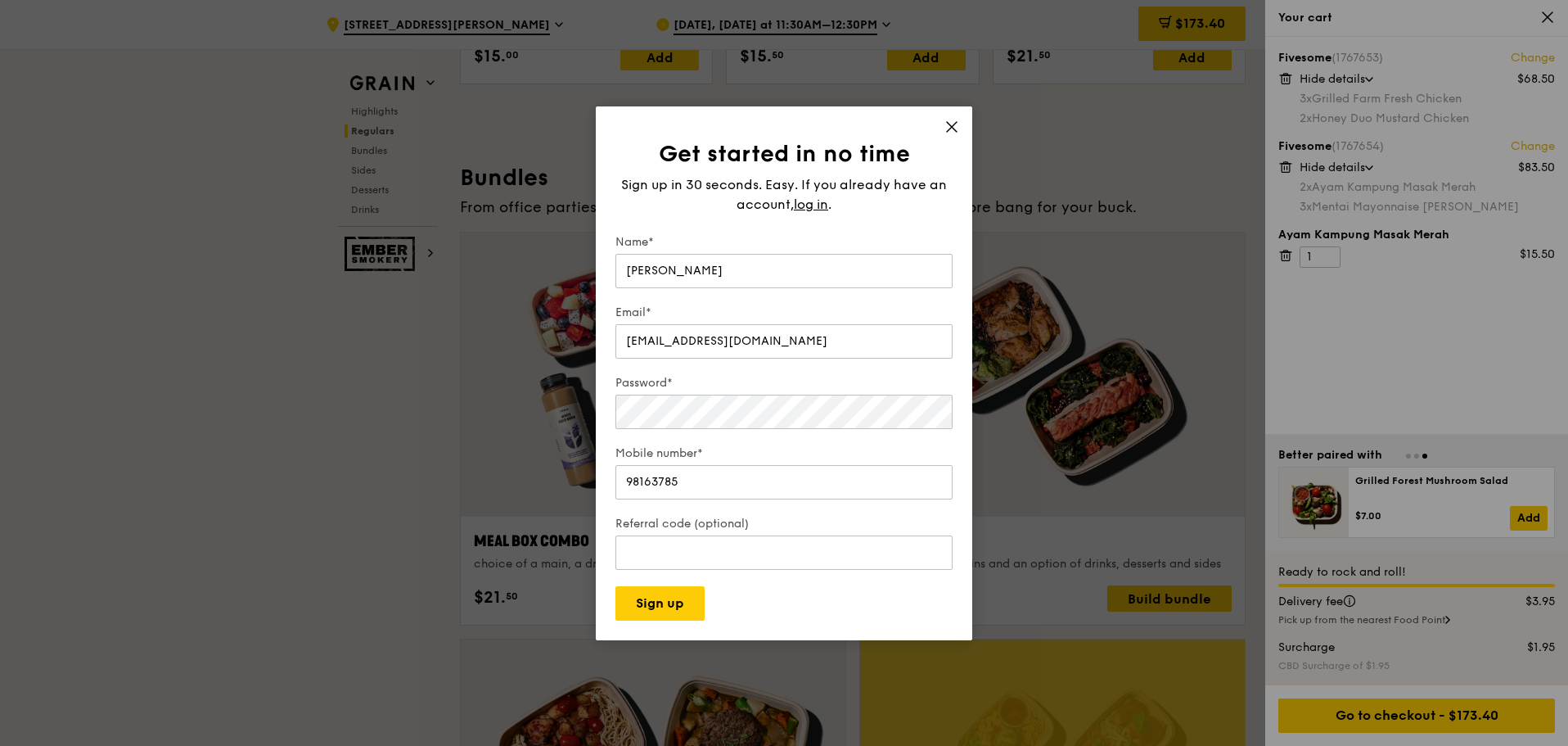
click at [682, 422] on div "Password*" at bounding box center [784, 404] width 337 height 57
click at [649, 612] on button "Sign up" at bounding box center [661, 603] width 89 height 35
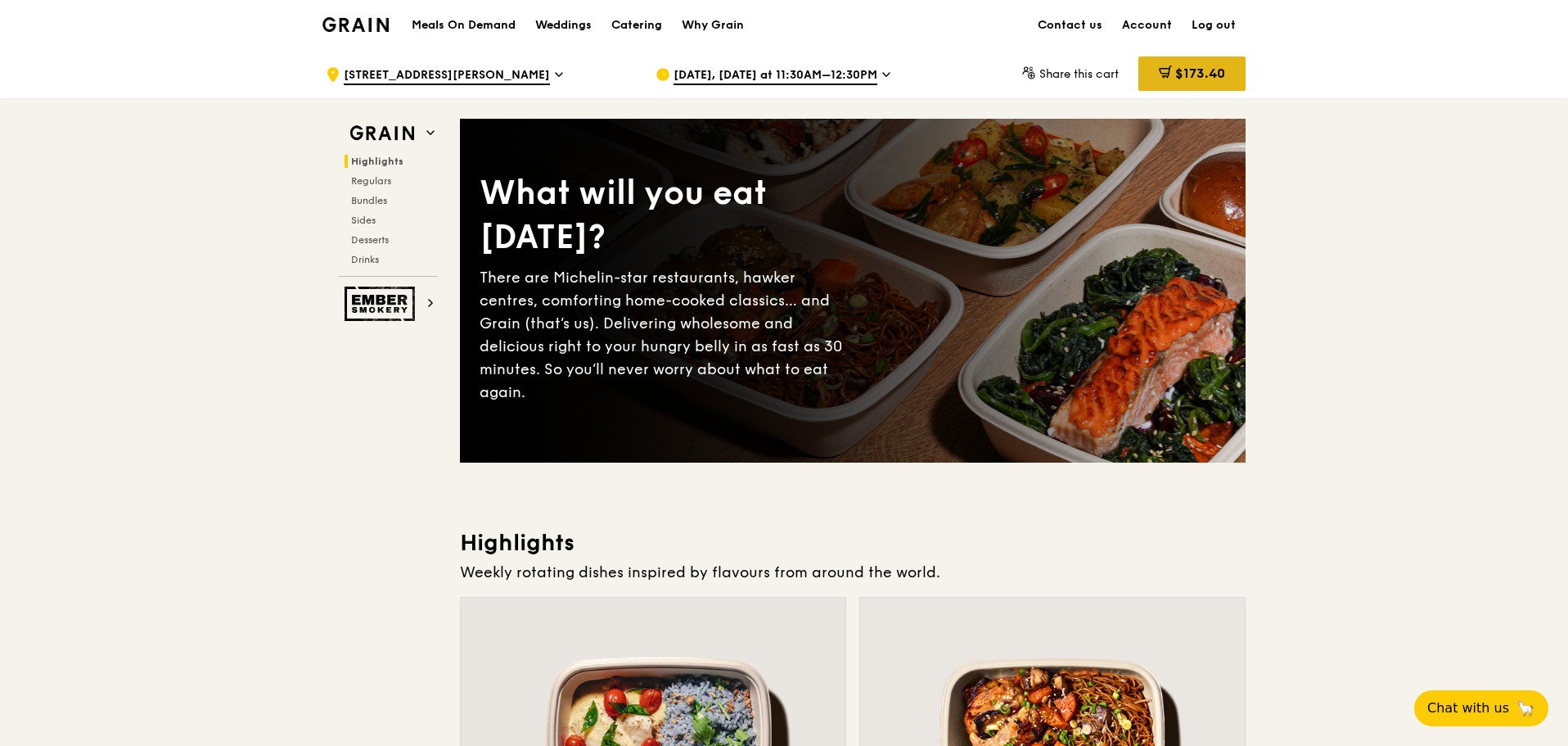
click at [1175, 69] on span "$173.40" at bounding box center [1200, 73] width 50 height 15
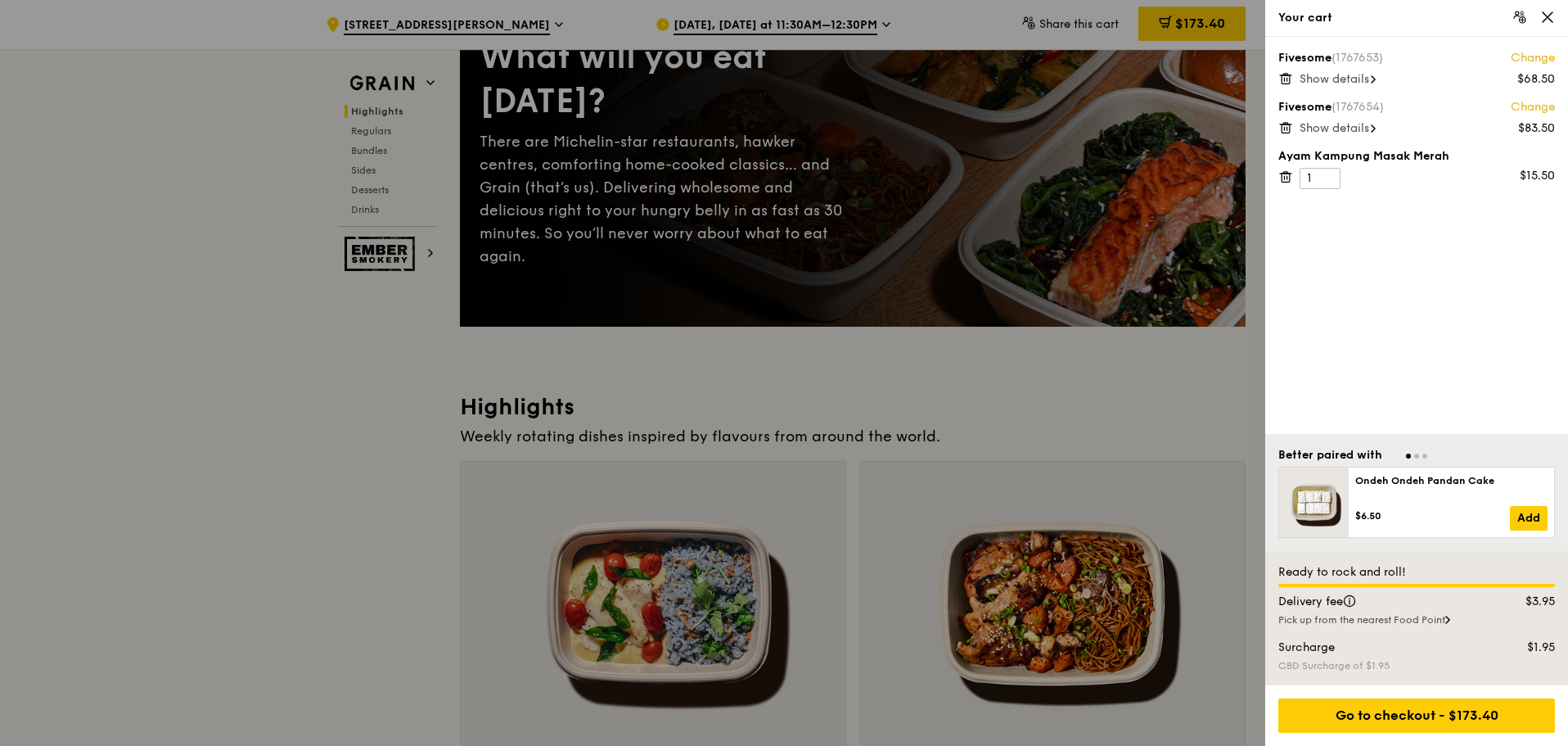
scroll to position [164, 0]
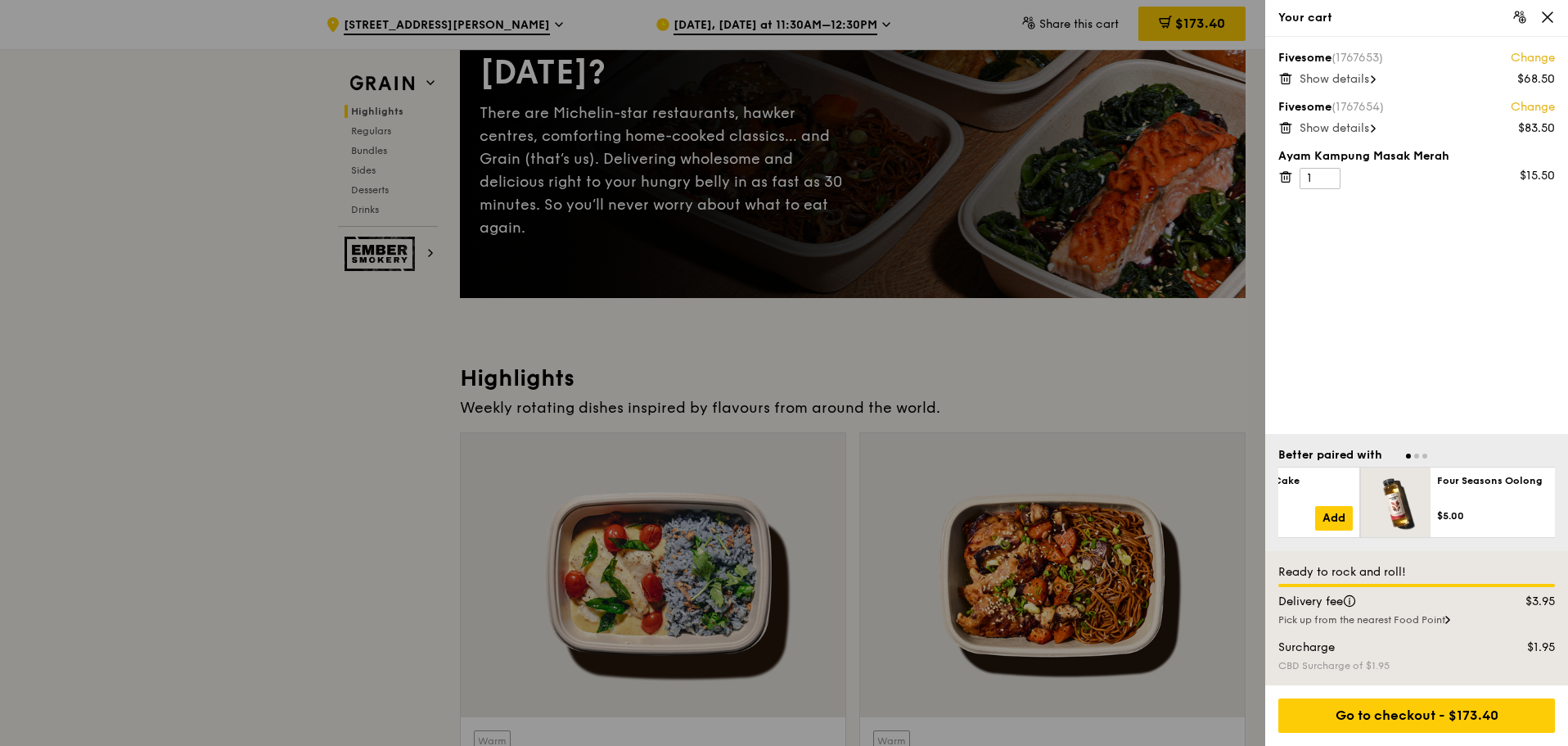
click at [1148, 510] on div "Your cart Fivesome (1767653) Change $68.50 Show details Fivesome (1767654) Chan…" at bounding box center [784, 373] width 1568 height 746
click at [1220, 507] on div "Your cart Fivesome (1767653) Change $68.50 Show details Fivesome (1767654) Chan…" at bounding box center [784, 373] width 1568 height 746
click at [1361, 507] on div "Grilled Forest Mushroom Salad $7.00 Add" at bounding box center [1426, 502] width 192 height 56
click at [1528, 521] on div "$7.00 Add" at bounding box center [1451, 517] width 192 height 25
click at [421, 585] on div at bounding box center [784, 373] width 1568 height 746
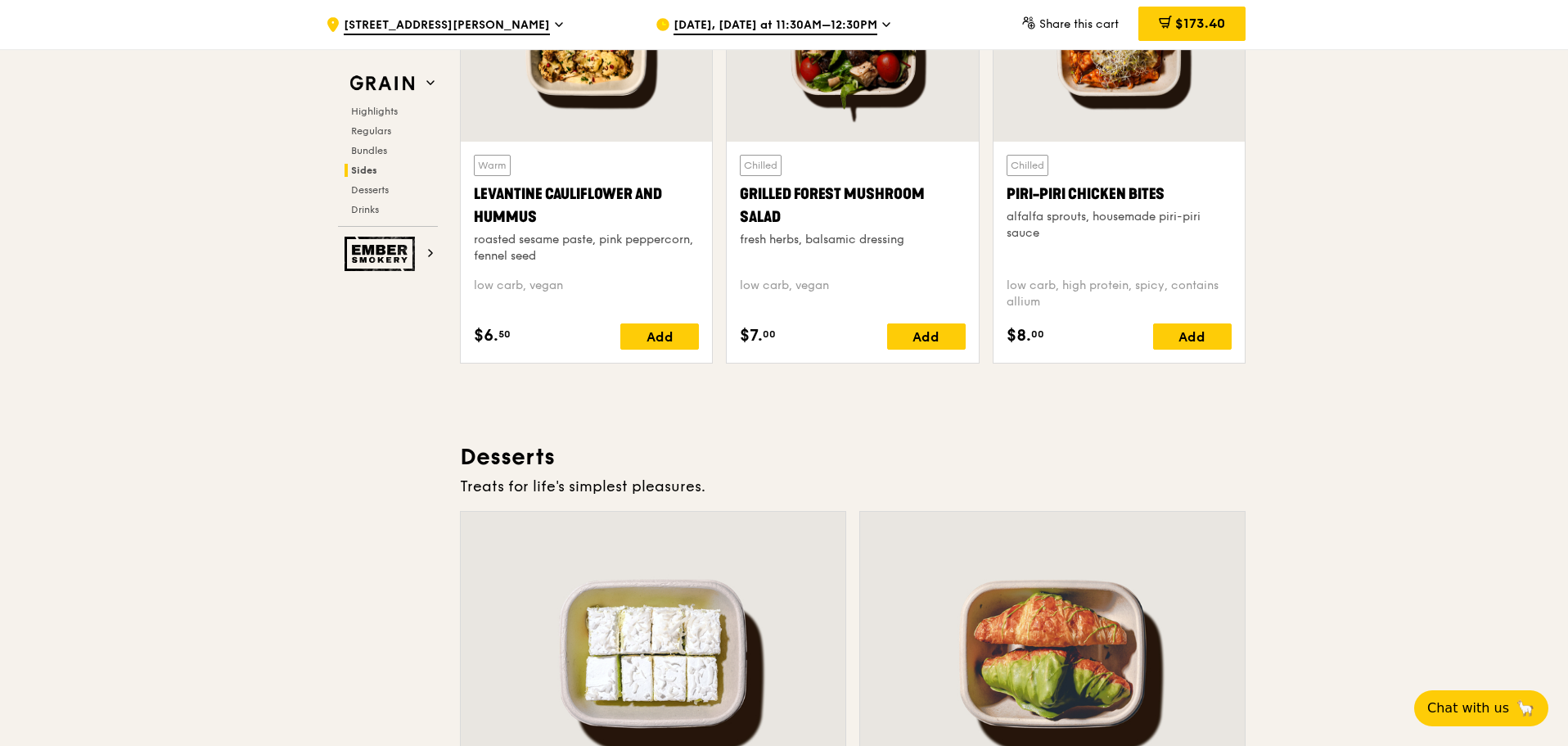
scroll to position [4648, 0]
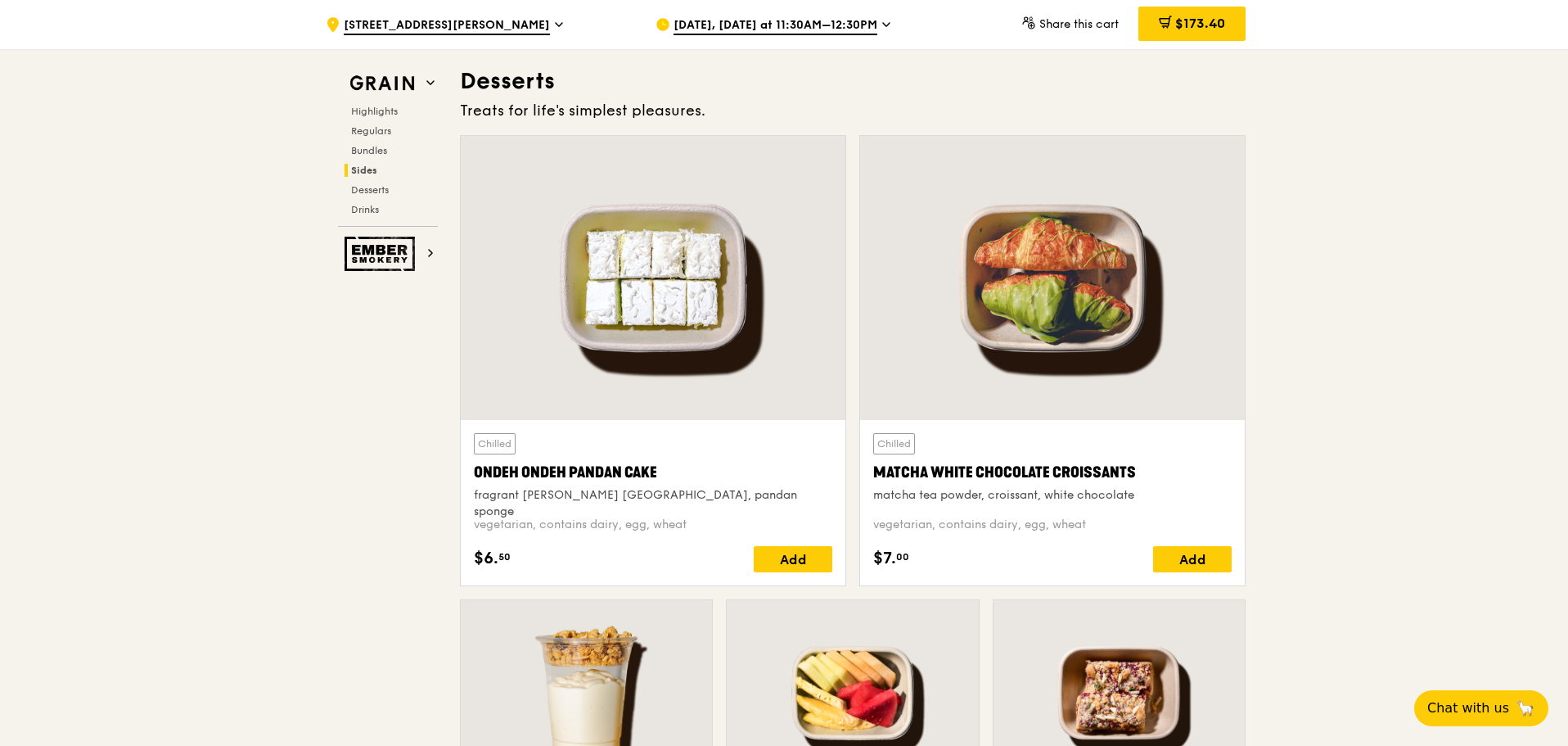
click at [767, 367] on div at bounding box center [653, 278] width 384 height 284
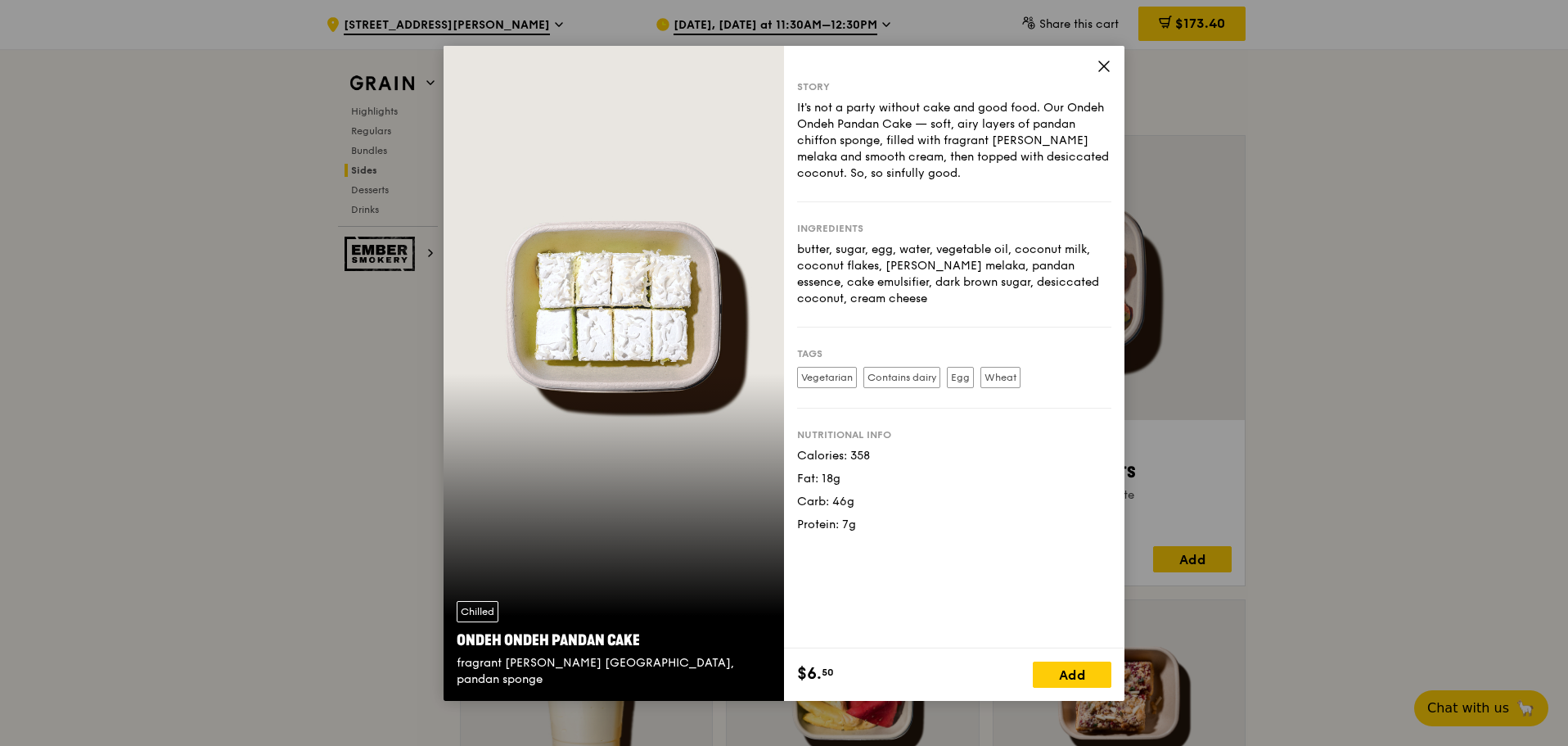
click at [1106, 62] on icon at bounding box center [1104, 66] width 15 height 15
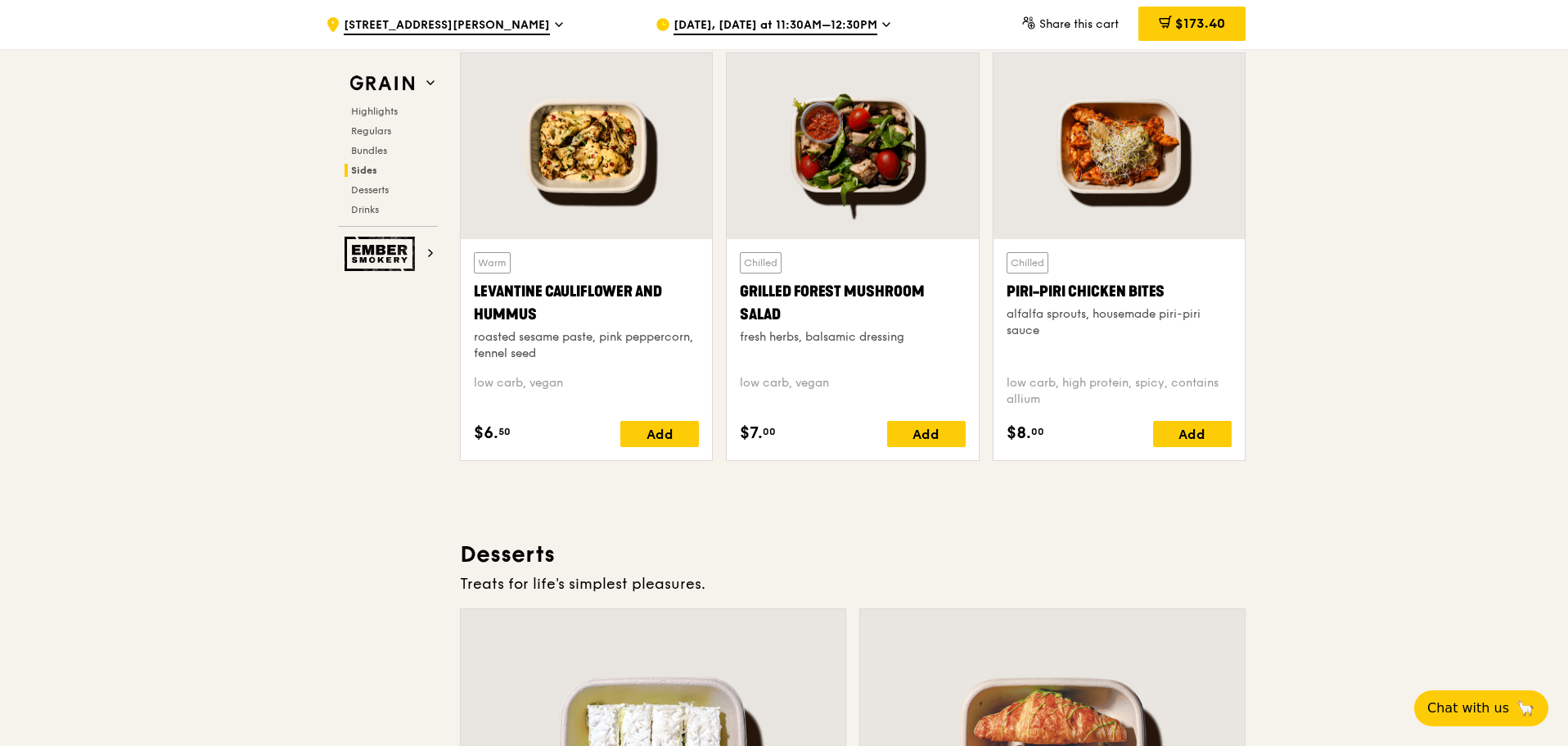
scroll to position [4502, 0]
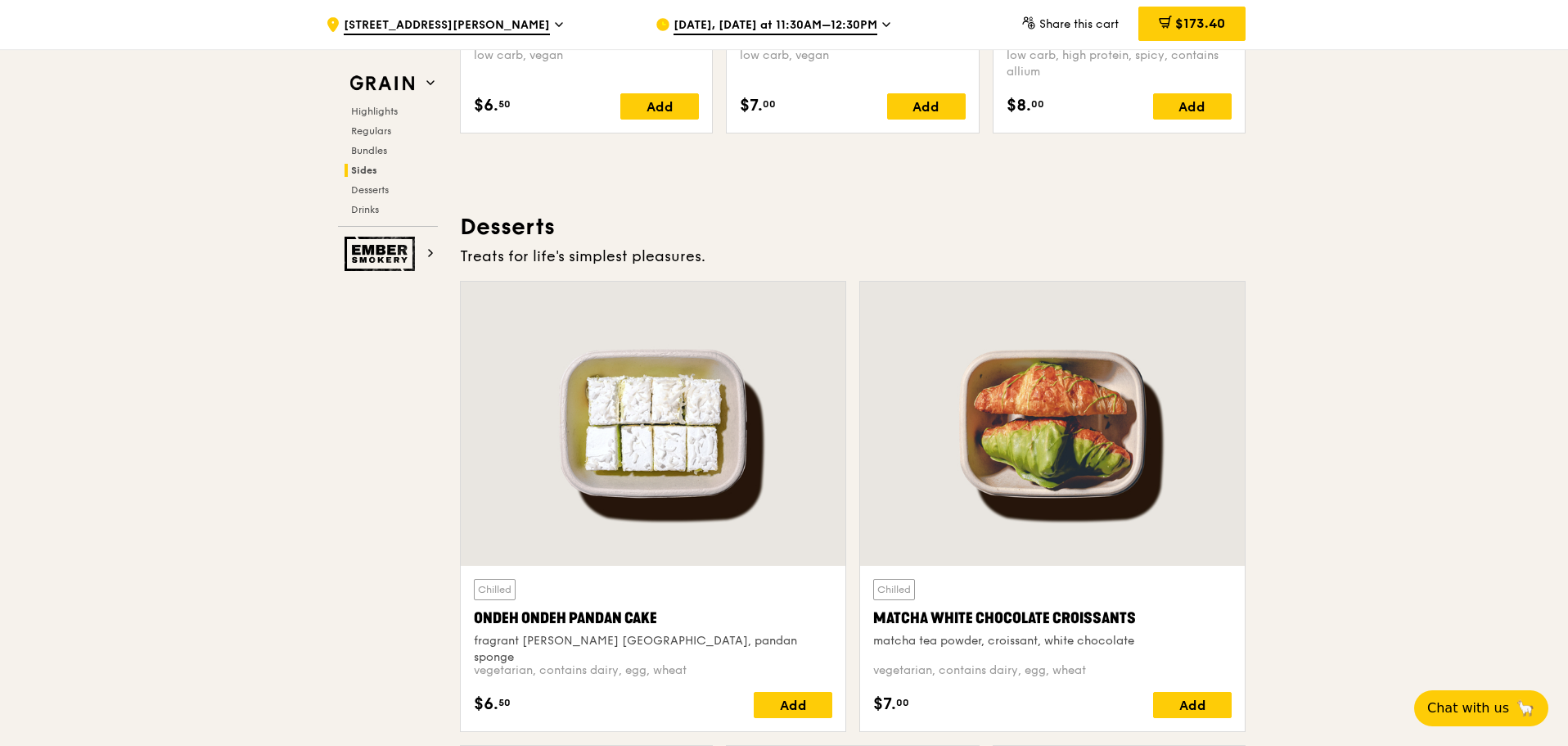
click at [668, 445] on div at bounding box center [653, 424] width 384 height 284
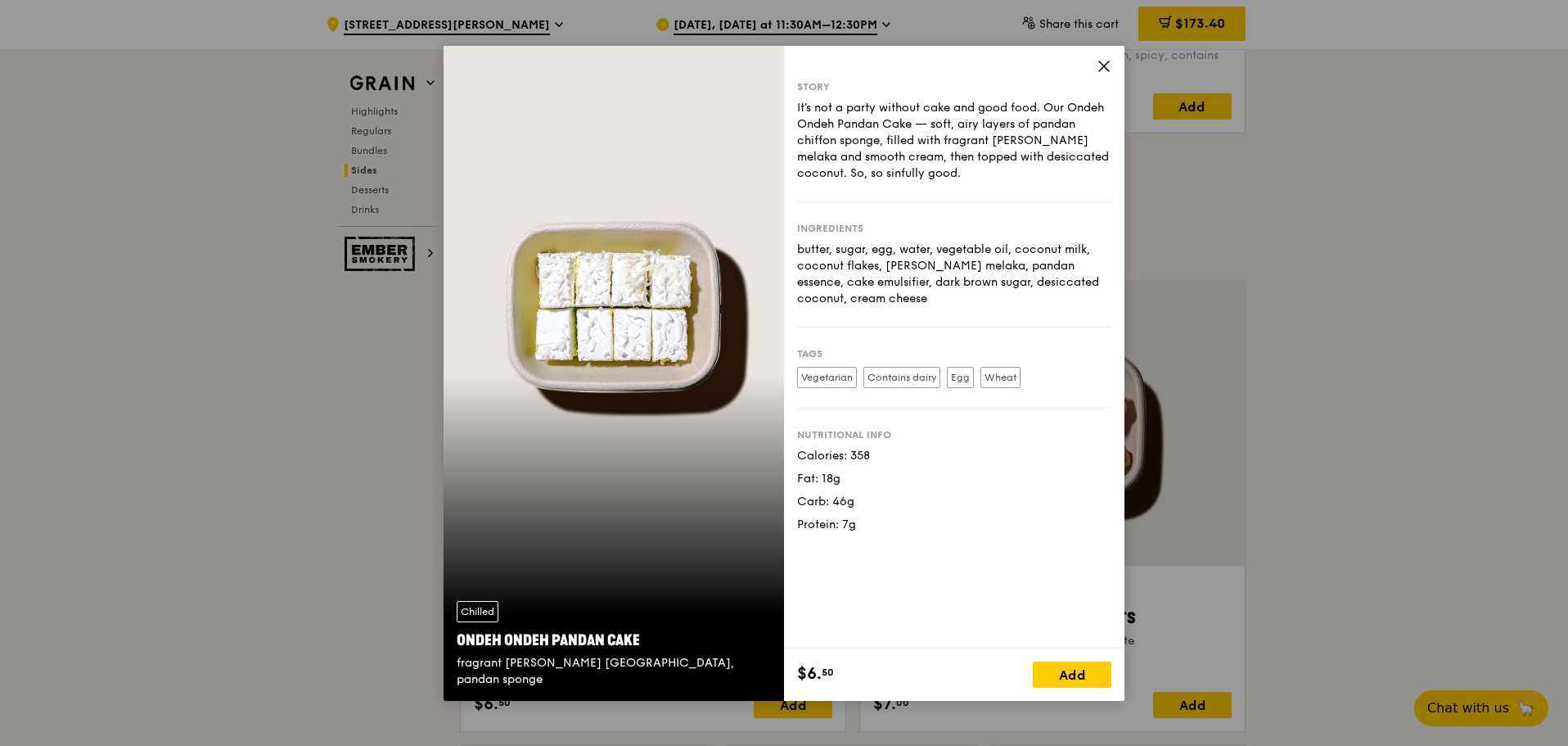
click at [1107, 56] on div "Story It's not a party without cake and good food. Our Ondeh Ondeh Pandan Cake …" at bounding box center [955, 346] width 341 height 602
click at [1102, 73] on icon at bounding box center [1104, 66] width 15 height 15
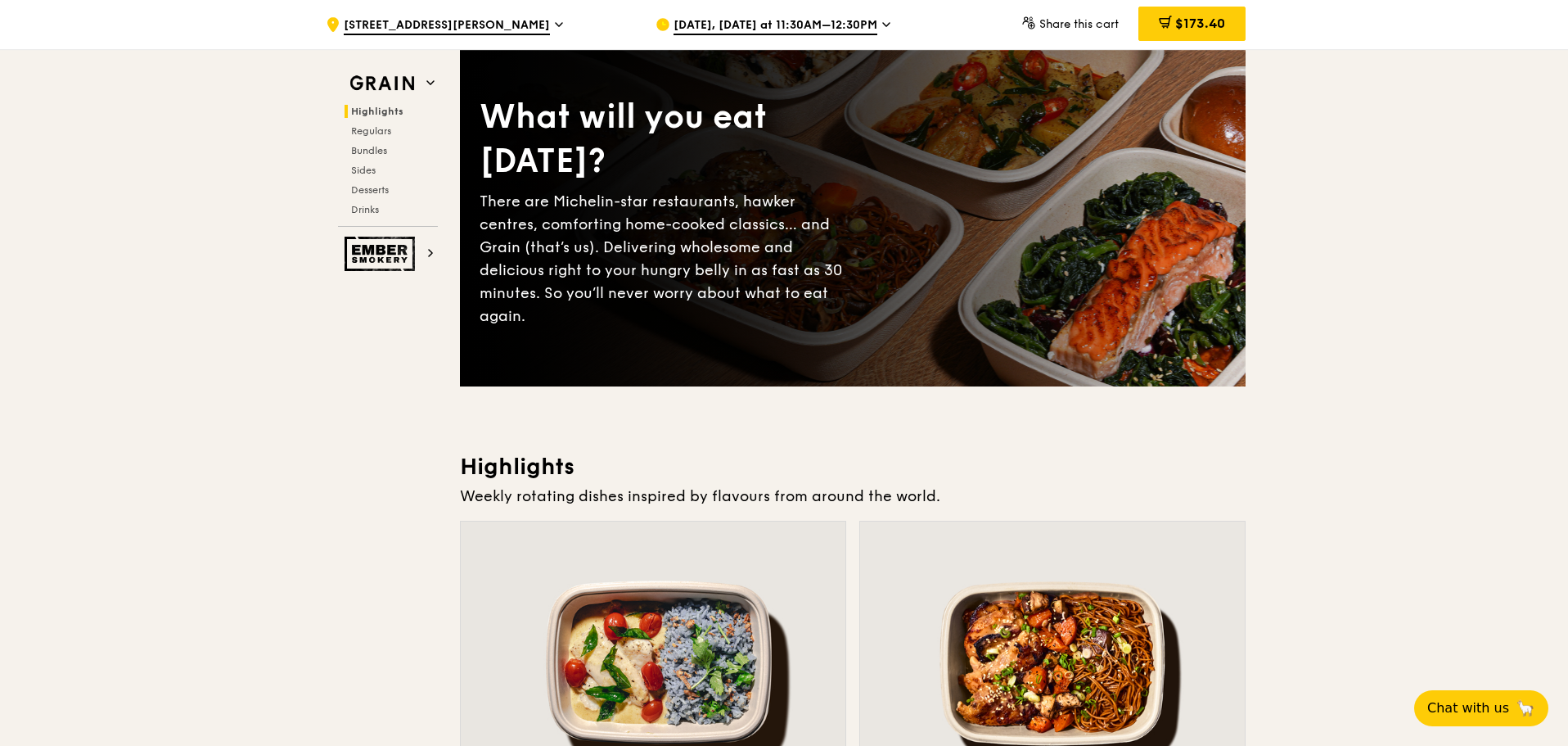
scroll to position [0, 0]
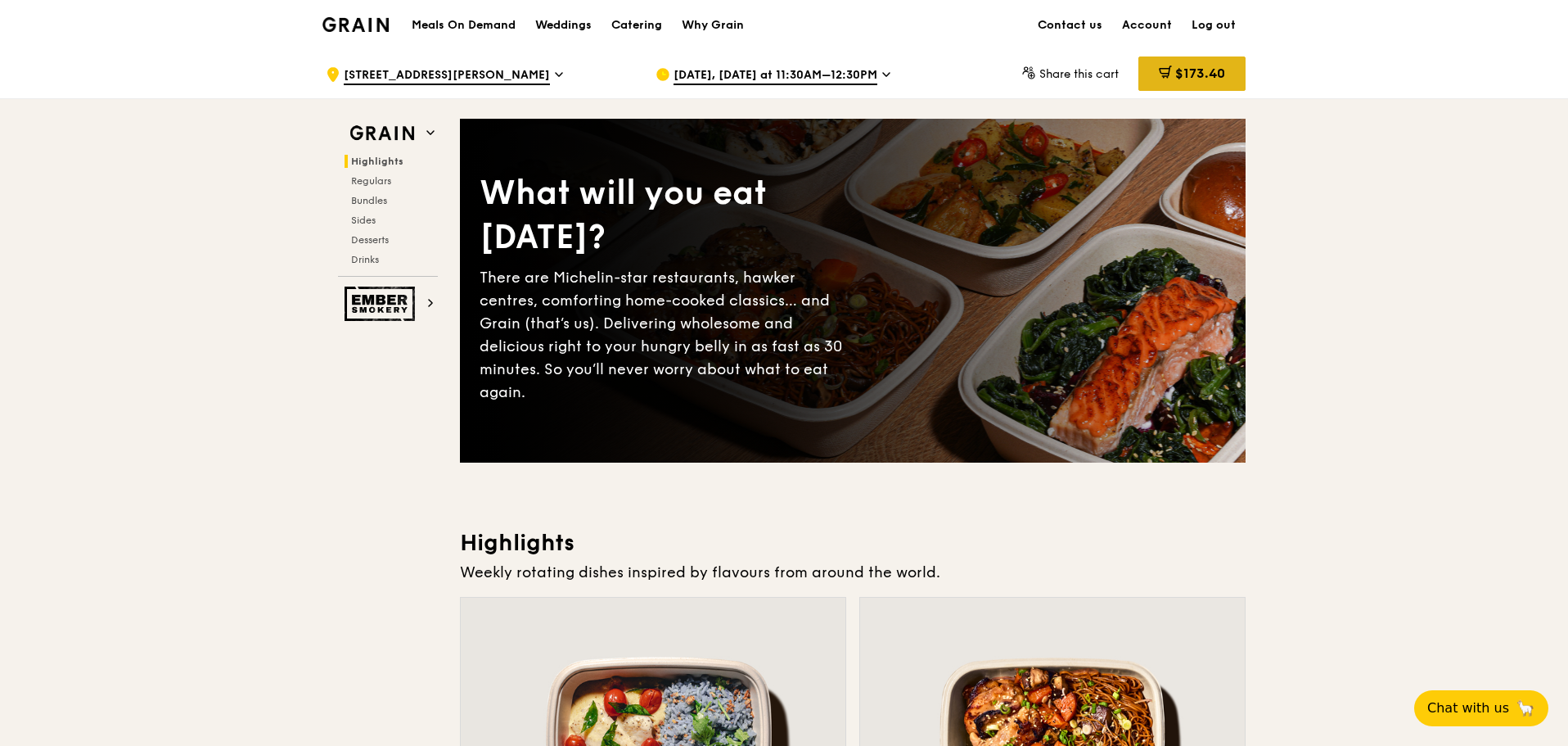
click at [1229, 74] on div "$173.40" at bounding box center [1193, 74] width 108 height 35
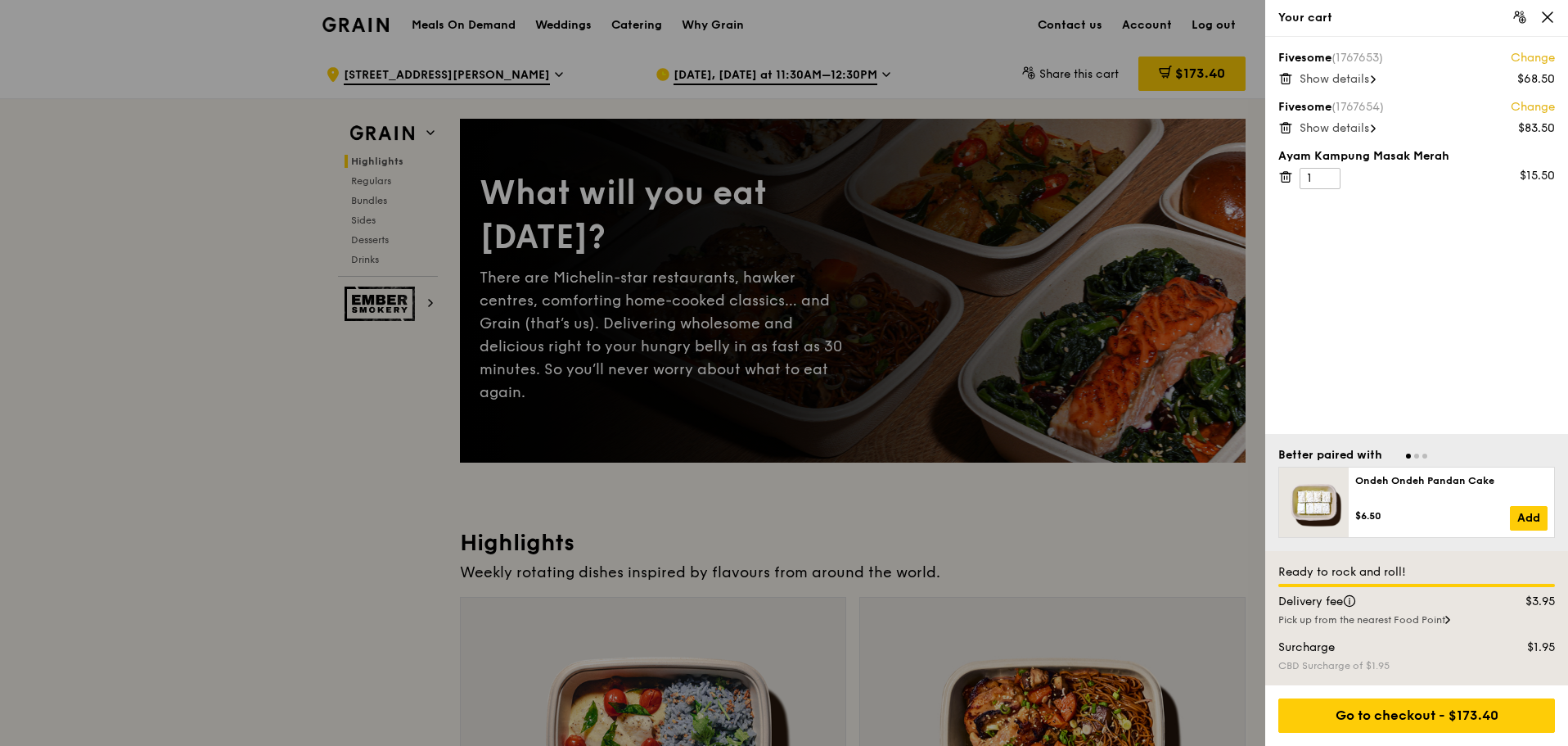
scroll to position [82, 0]
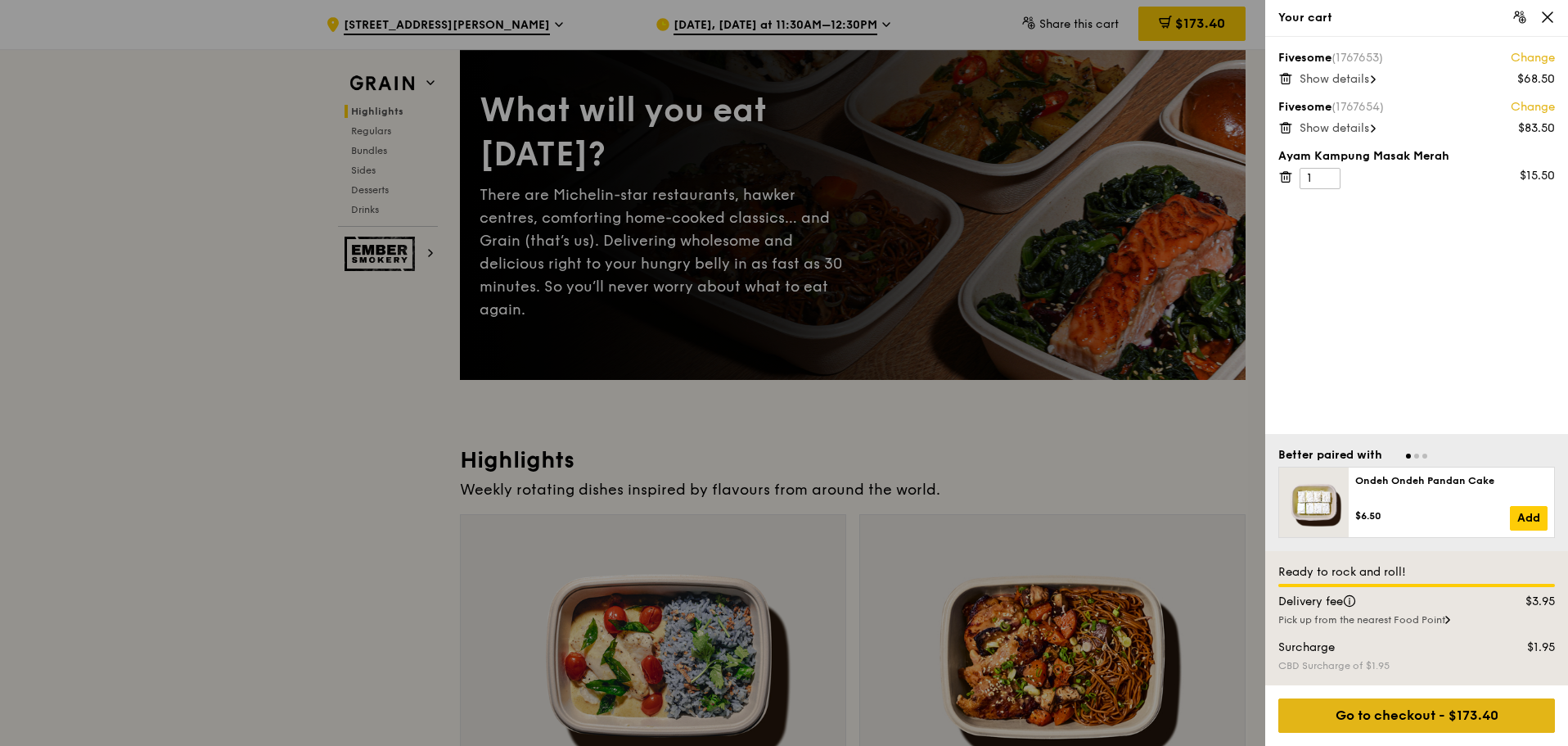
click at [1491, 714] on div "Go to checkout - $173.40" at bounding box center [1417, 715] width 277 height 35
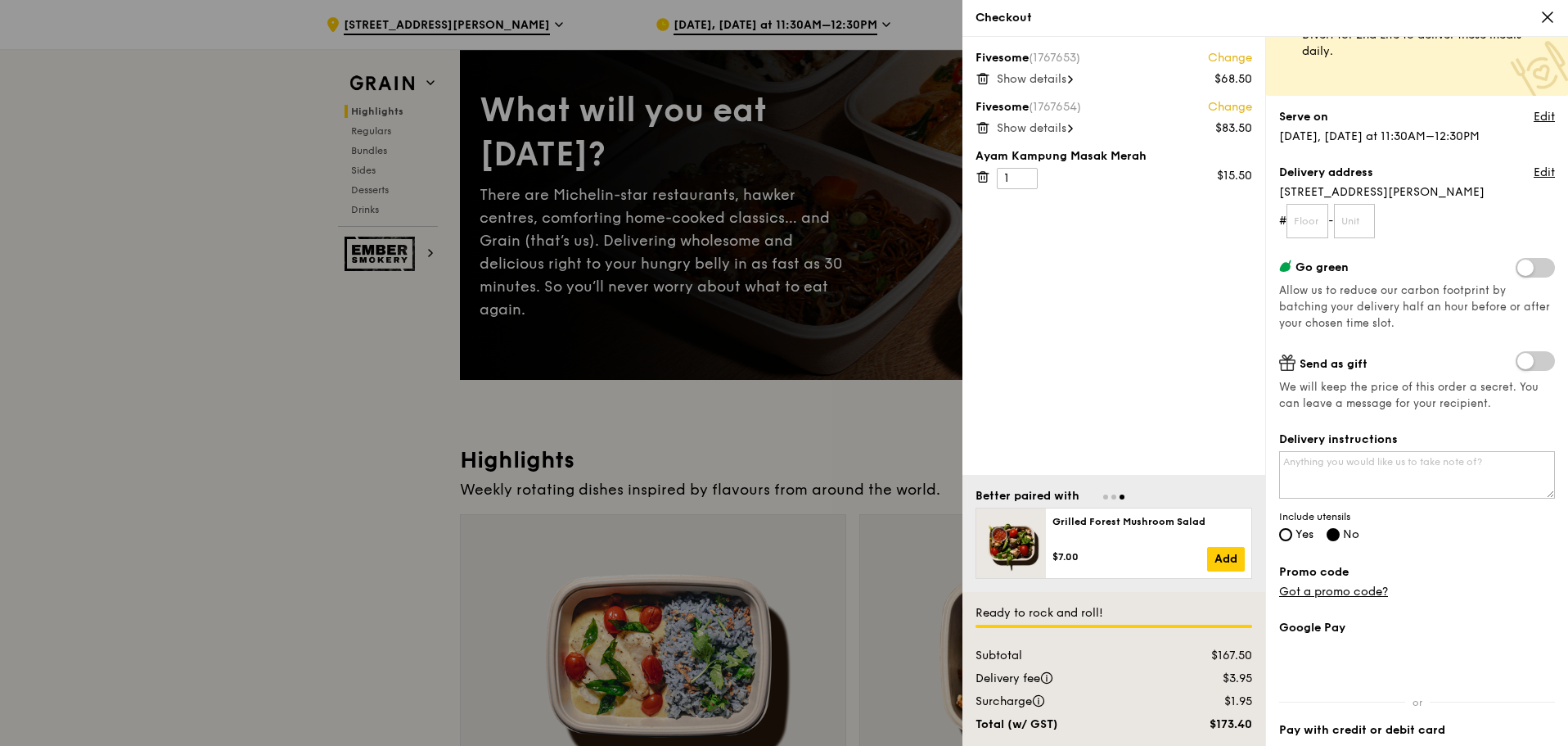
scroll to position [0, 0]
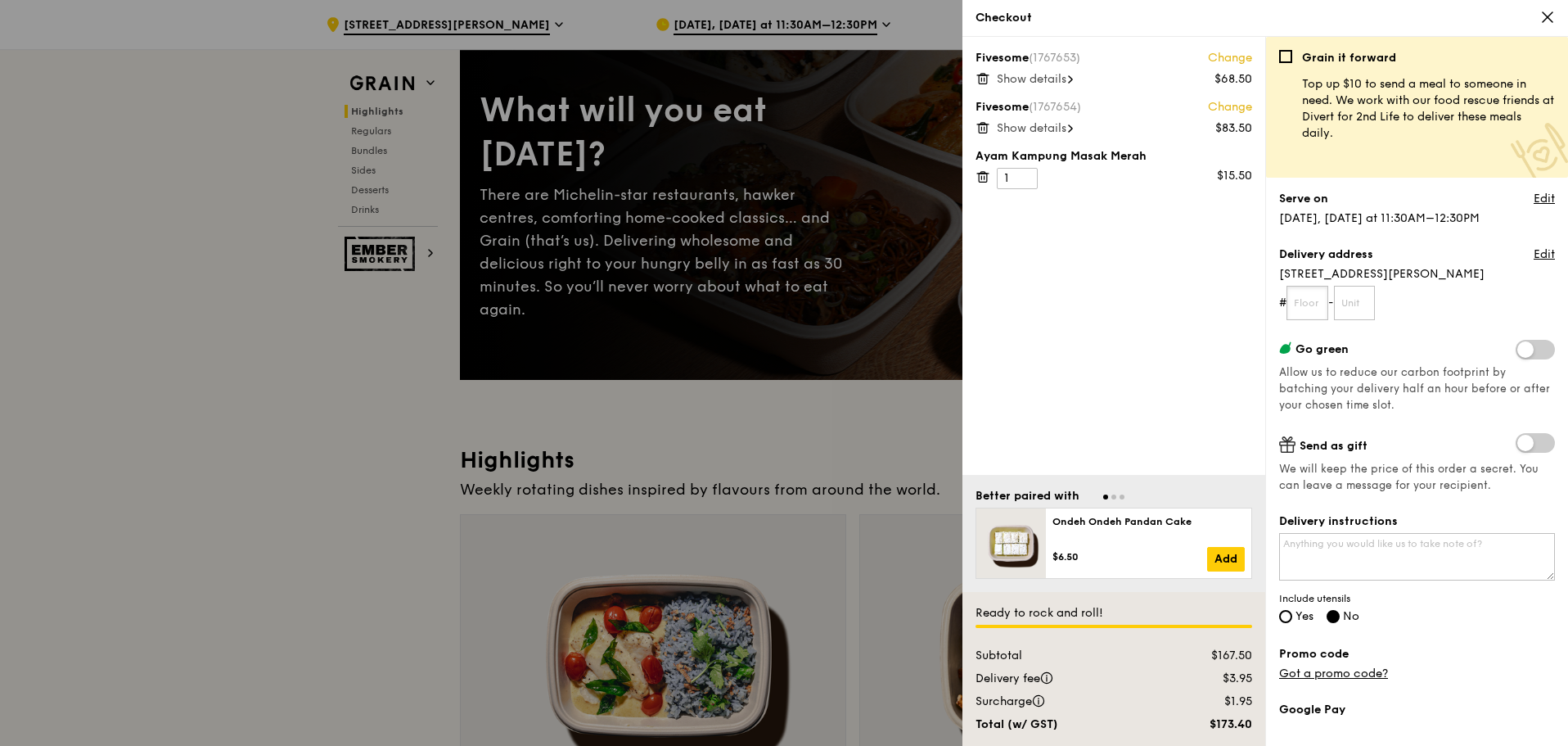
click at [1310, 307] on input "text" at bounding box center [1307, 303] width 42 height 35
type input "07"
click at [1367, 301] on input "text" at bounding box center [1356, 303] width 42 height 35
type input "02"
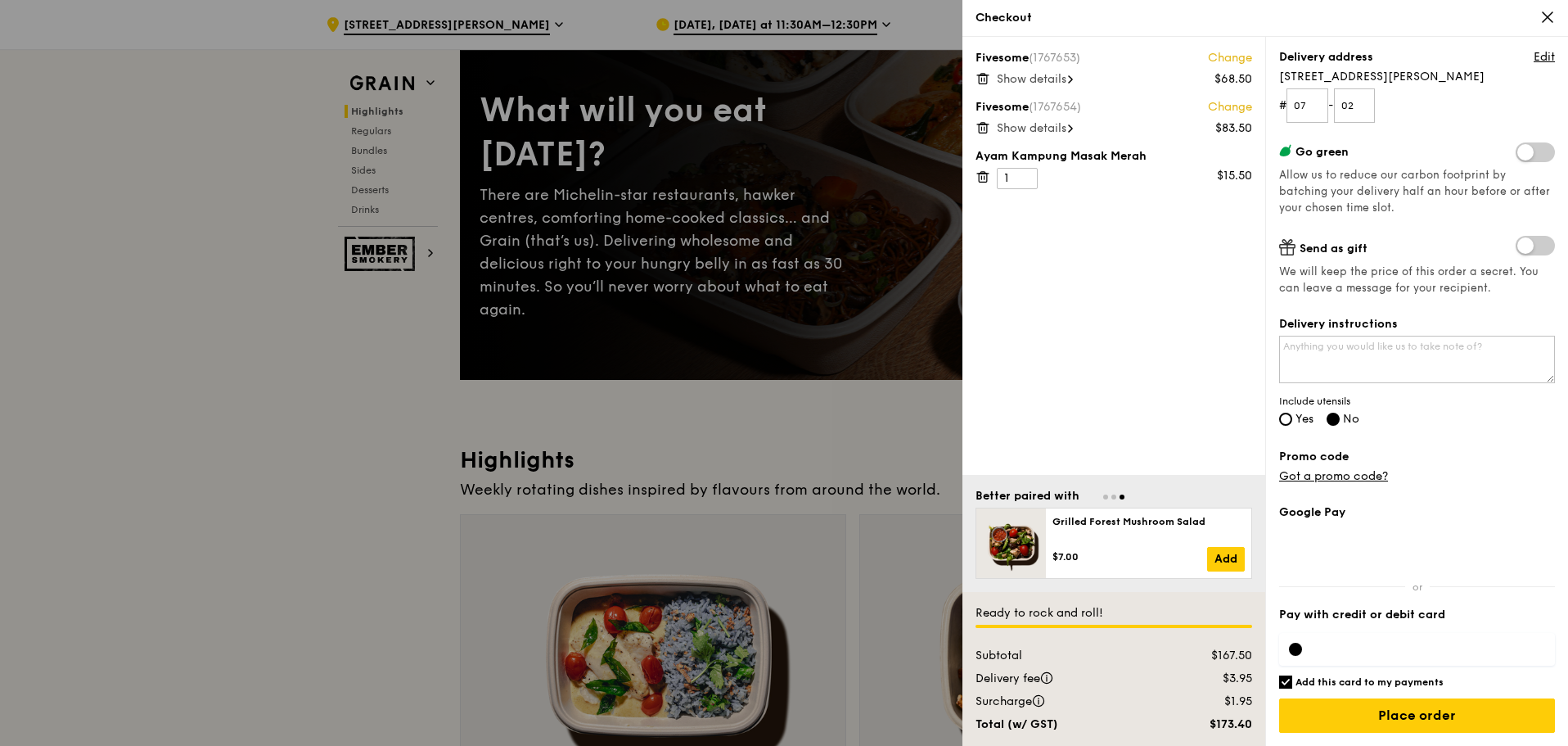
scroll to position [164, 0]
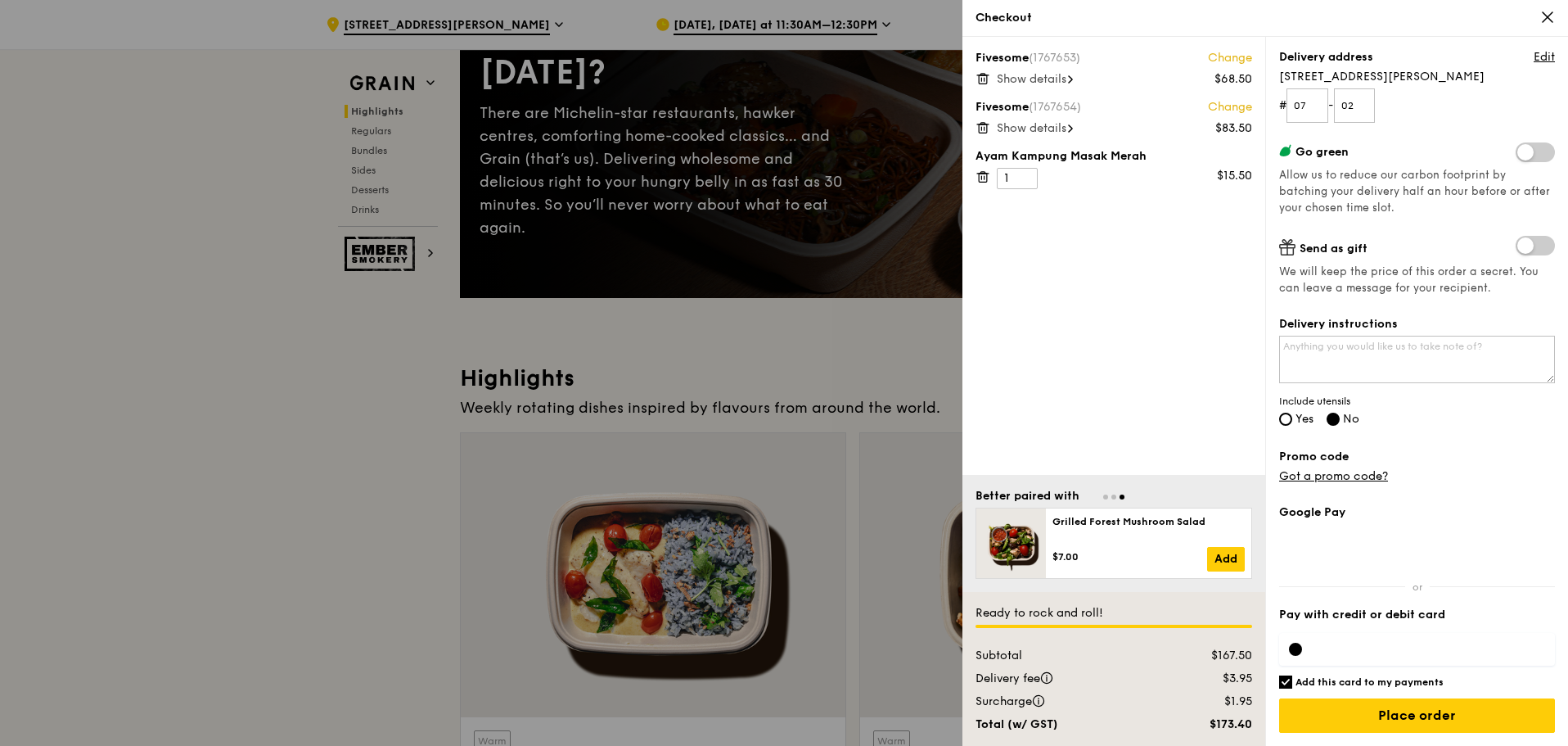
click at [1288, 428] on div "Delivery instructions Include utensils Yes No" at bounding box center [1417, 373] width 276 height 113
click at [1286, 424] on input "Yes" at bounding box center [1286, 419] width 13 height 13
radio input "true"
radio input "false"
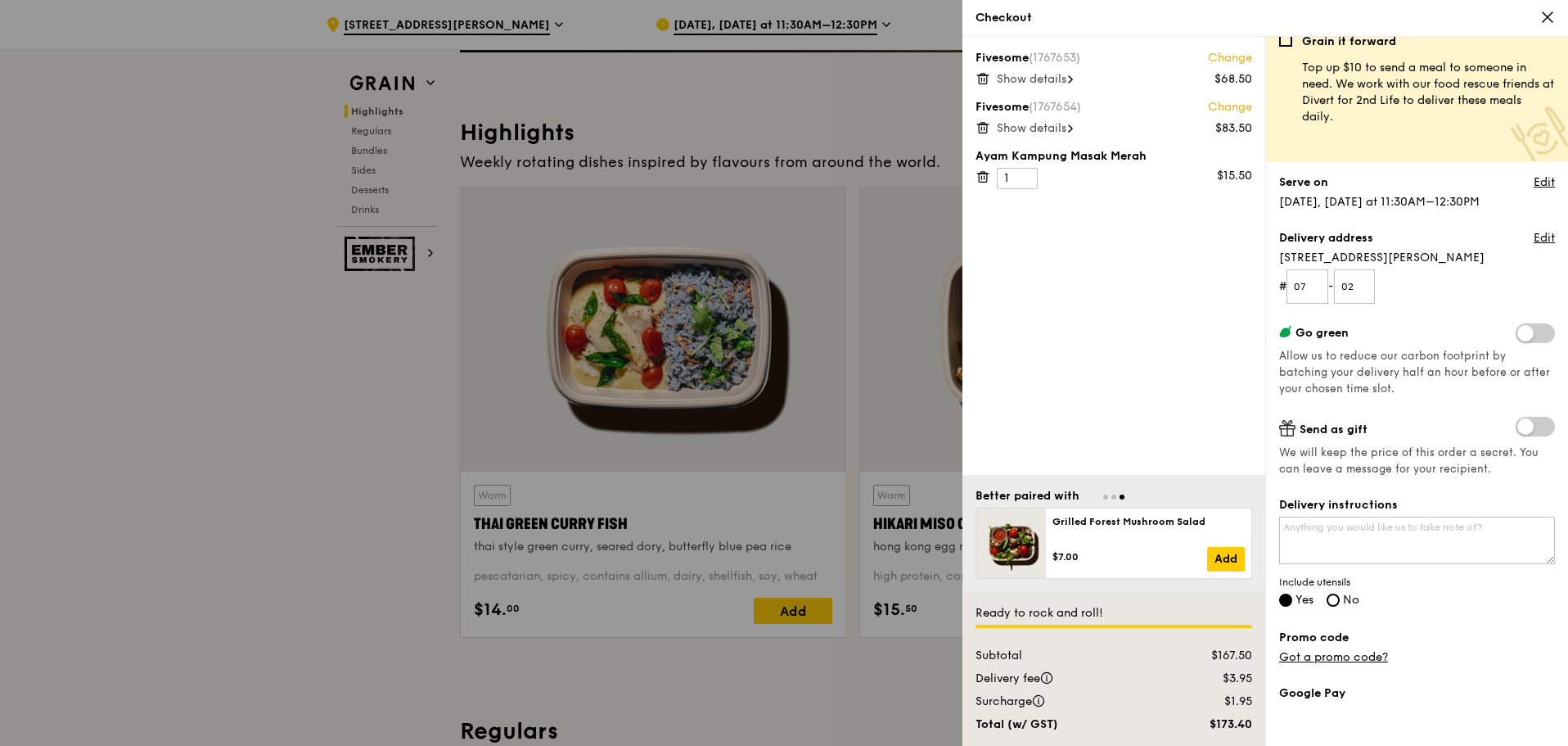
scroll to position [0, 0]
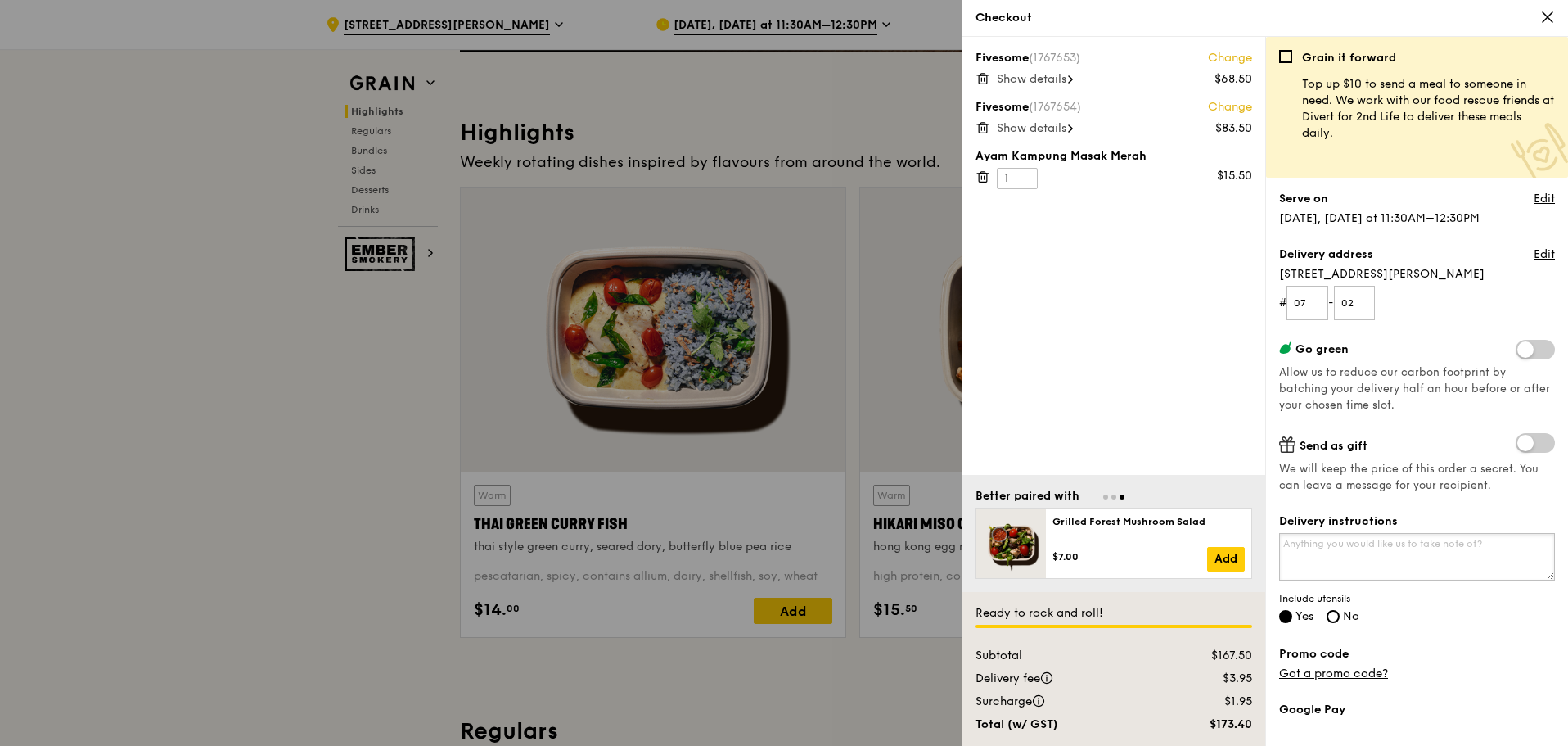
click at [1325, 566] on textarea "Delivery instructions" at bounding box center [1417, 557] width 276 height 47
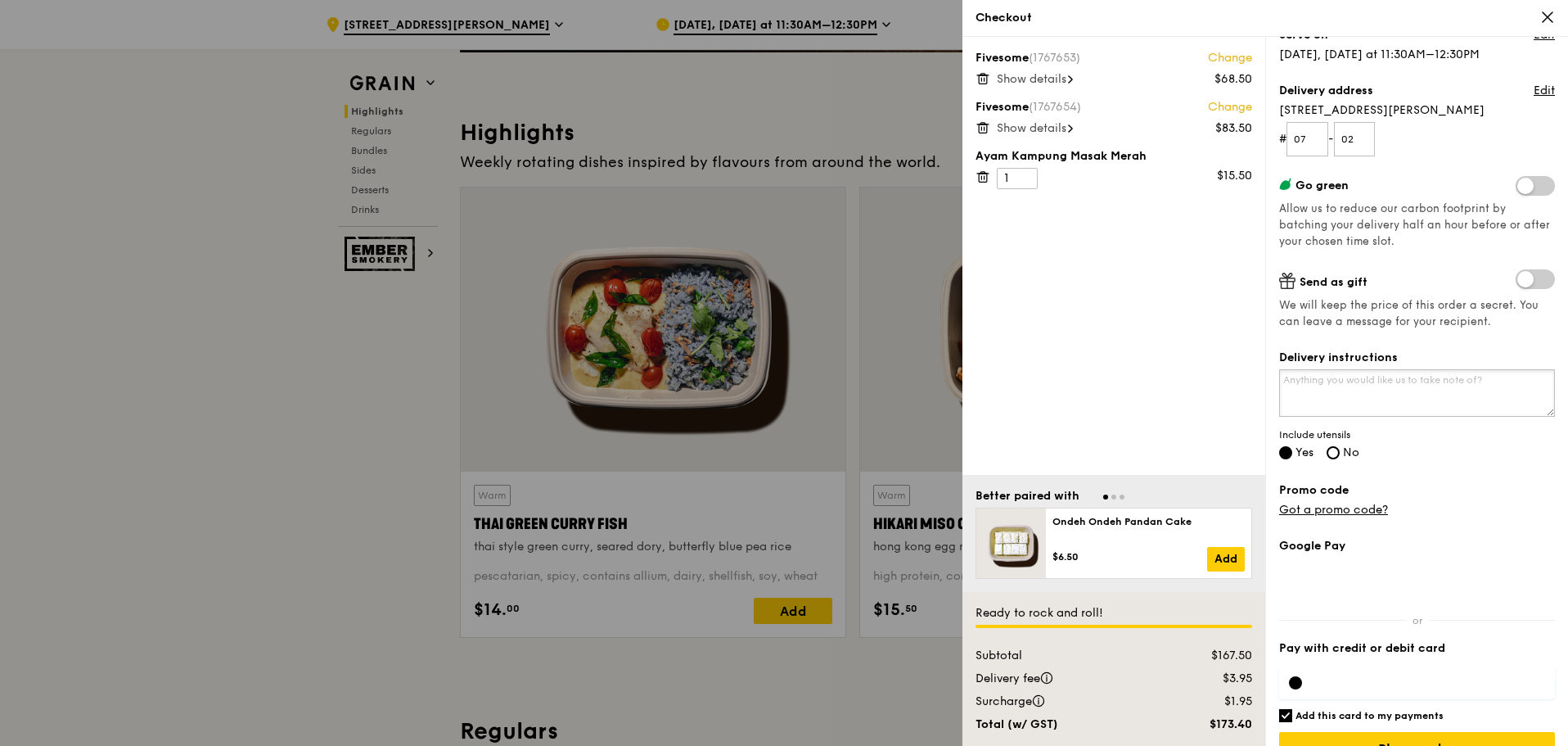
scroll to position [198, 0]
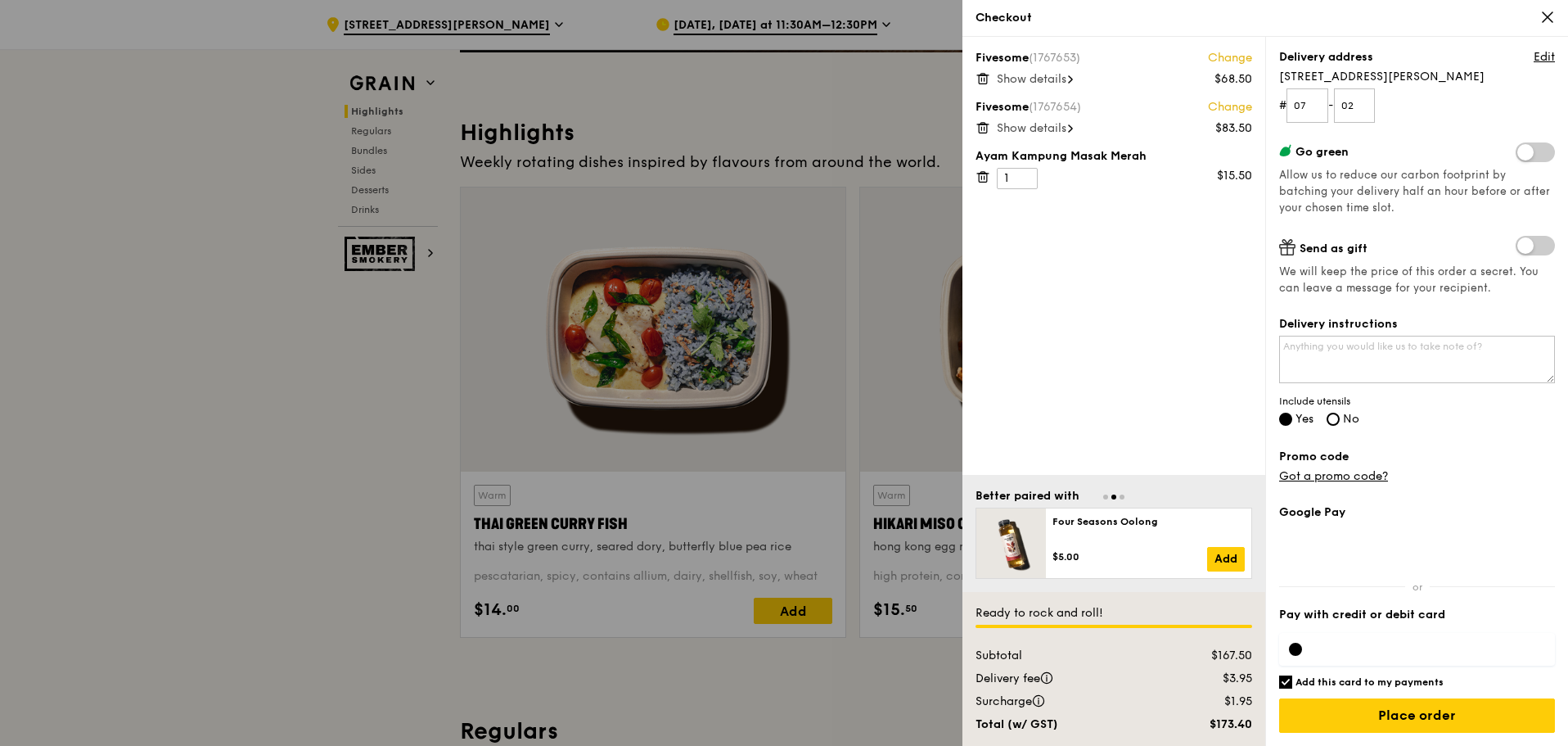
click at [1379, 608] on label "Pay with credit or debit card" at bounding box center [1417, 615] width 276 height 16
click at [1336, 605] on div "Google Pay Pay with credit or debit card Add this card to my payments Ready to …" at bounding box center [1417, 624] width 276 height 241
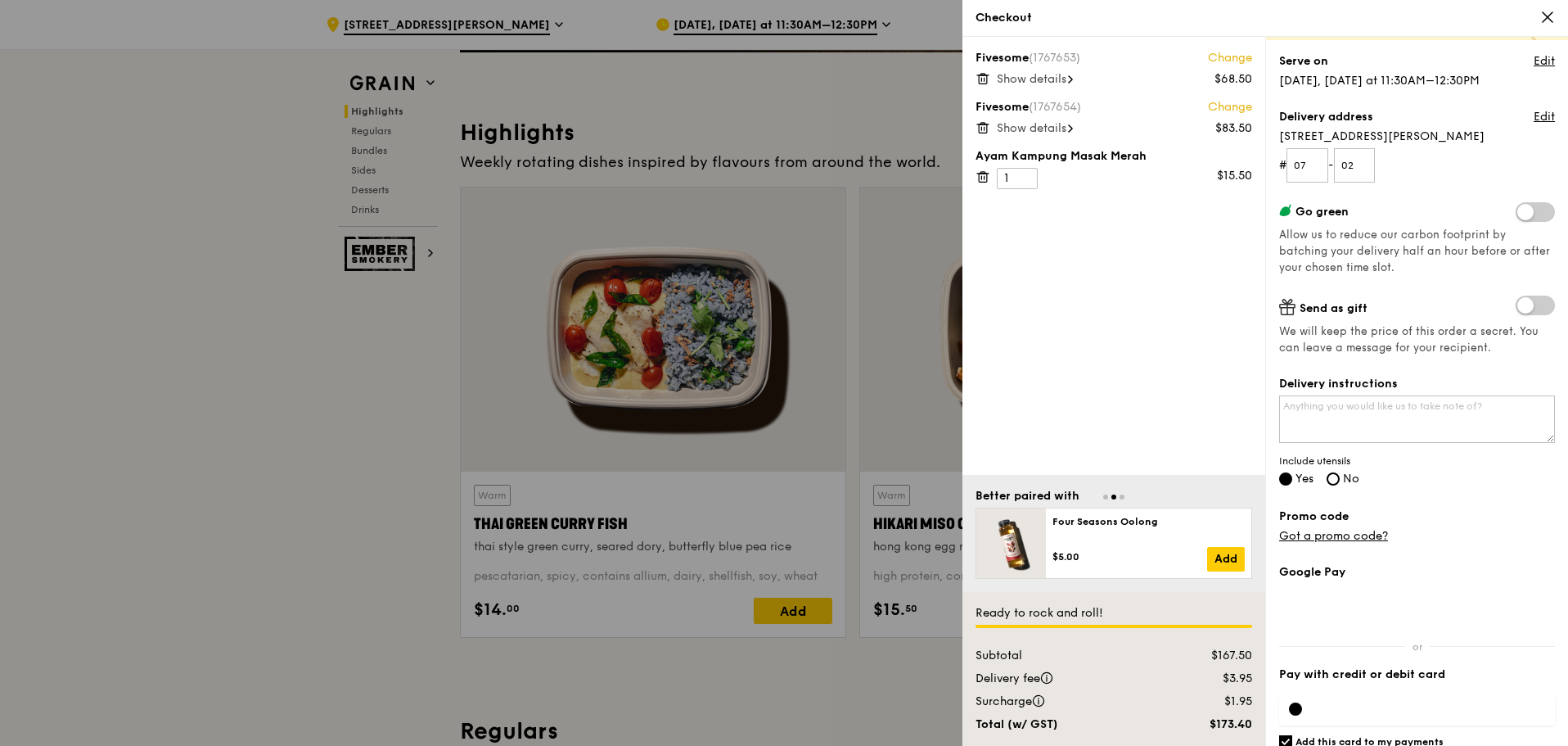
scroll to position [164, 0]
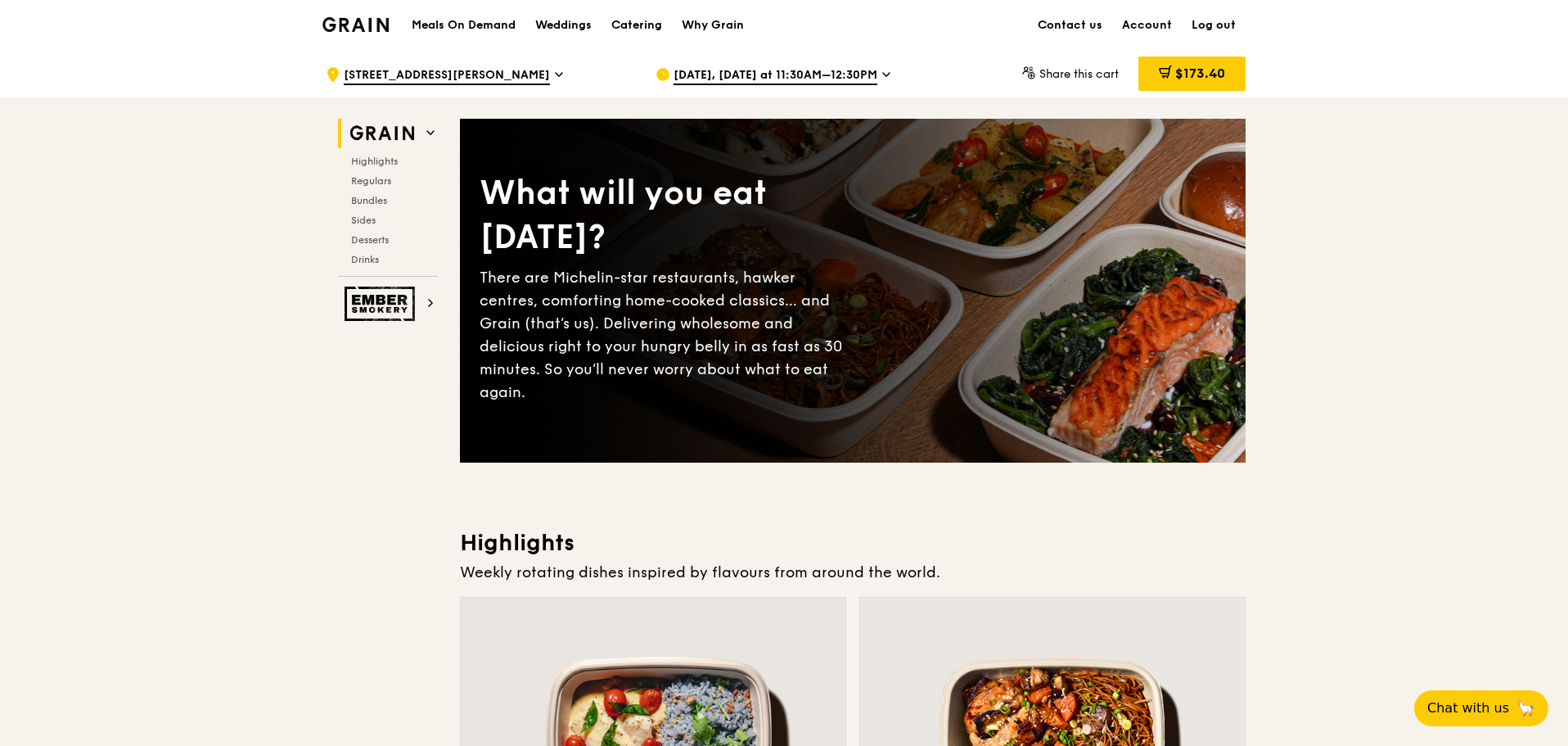
click at [731, 70] on span "Oct 14, Tomorrow at 11:30AM–12:30PM" at bounding box center [775, 77] width 204 height 18
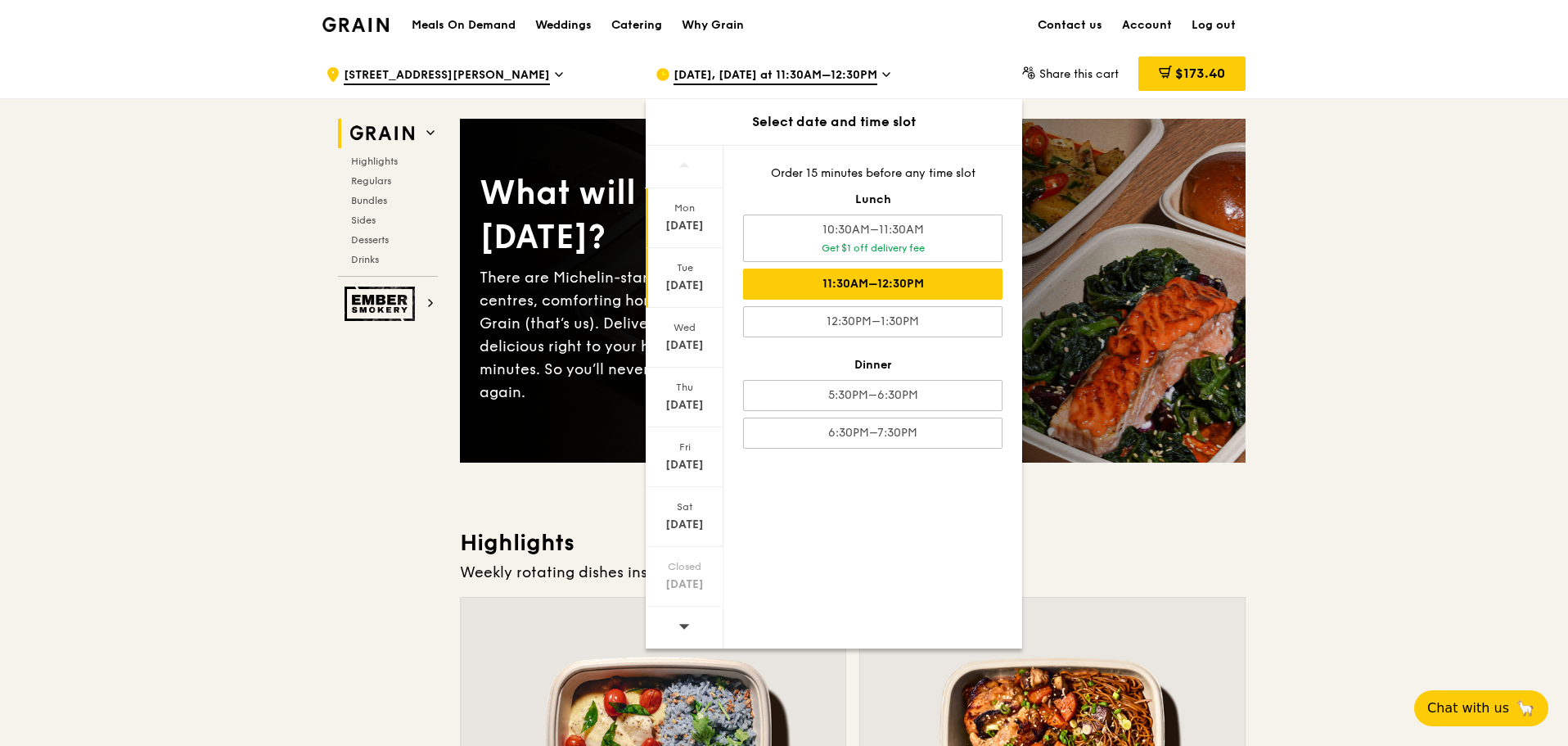
click at [697, 219] on div "Oct 13" at bounding box center [685, 226] width 73 height 16
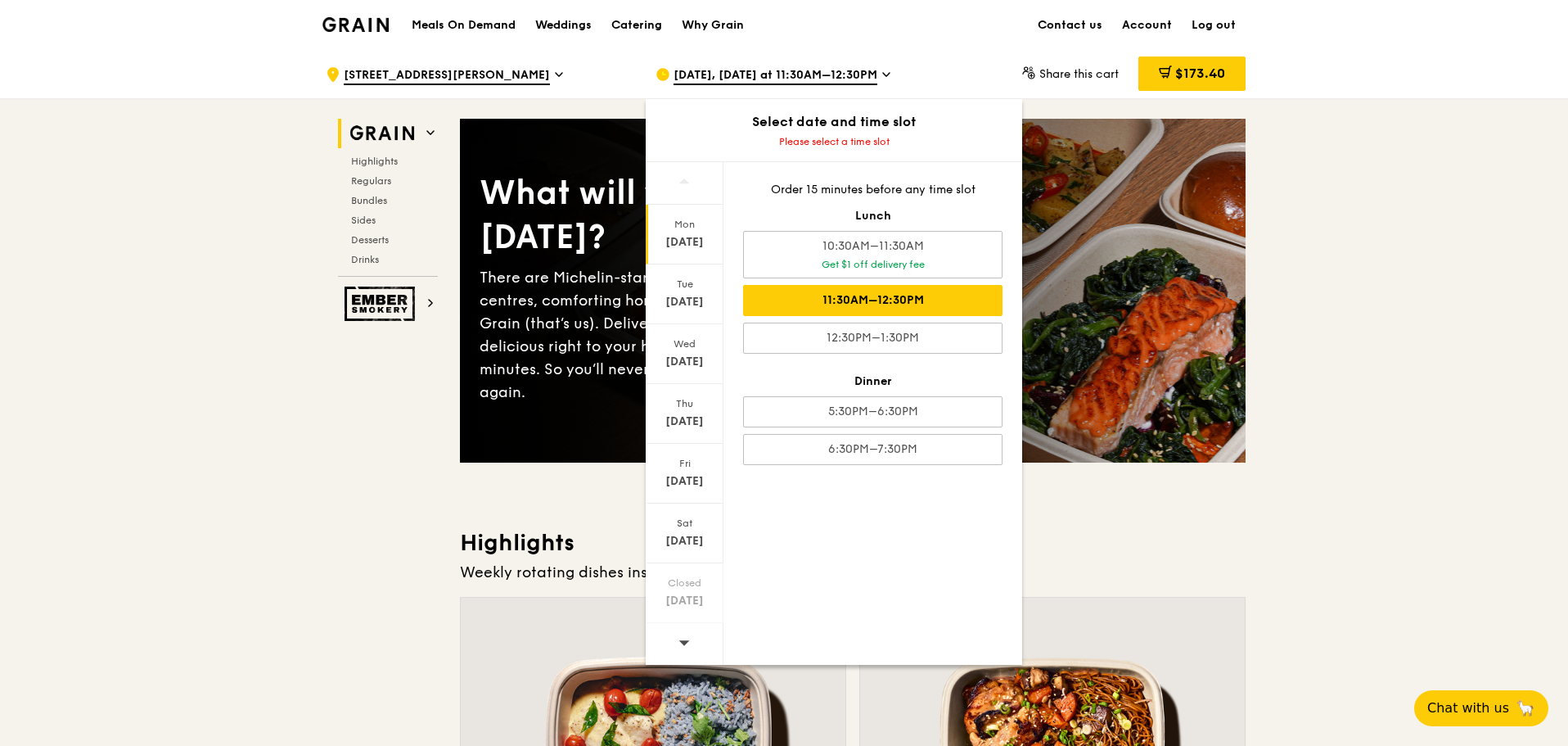
click at [902, 300] on div "11:30AM–12:30PM" at bounding box center [873, 301] width 260 height 31
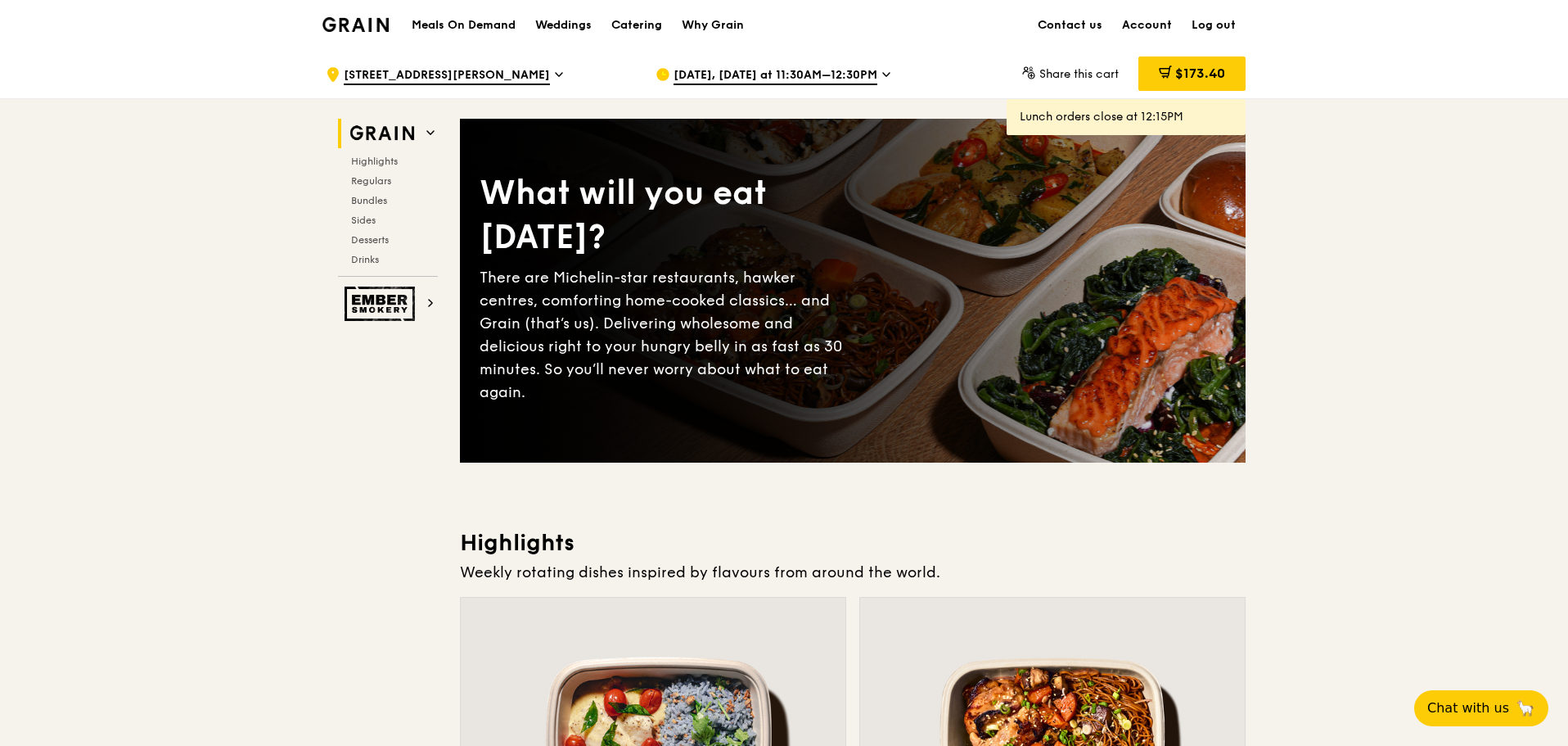
click at [733, 86] on div "Oct 13, Today at 11:30AM–12:30PM" at bounding box center [807, 75] width 303 height 49
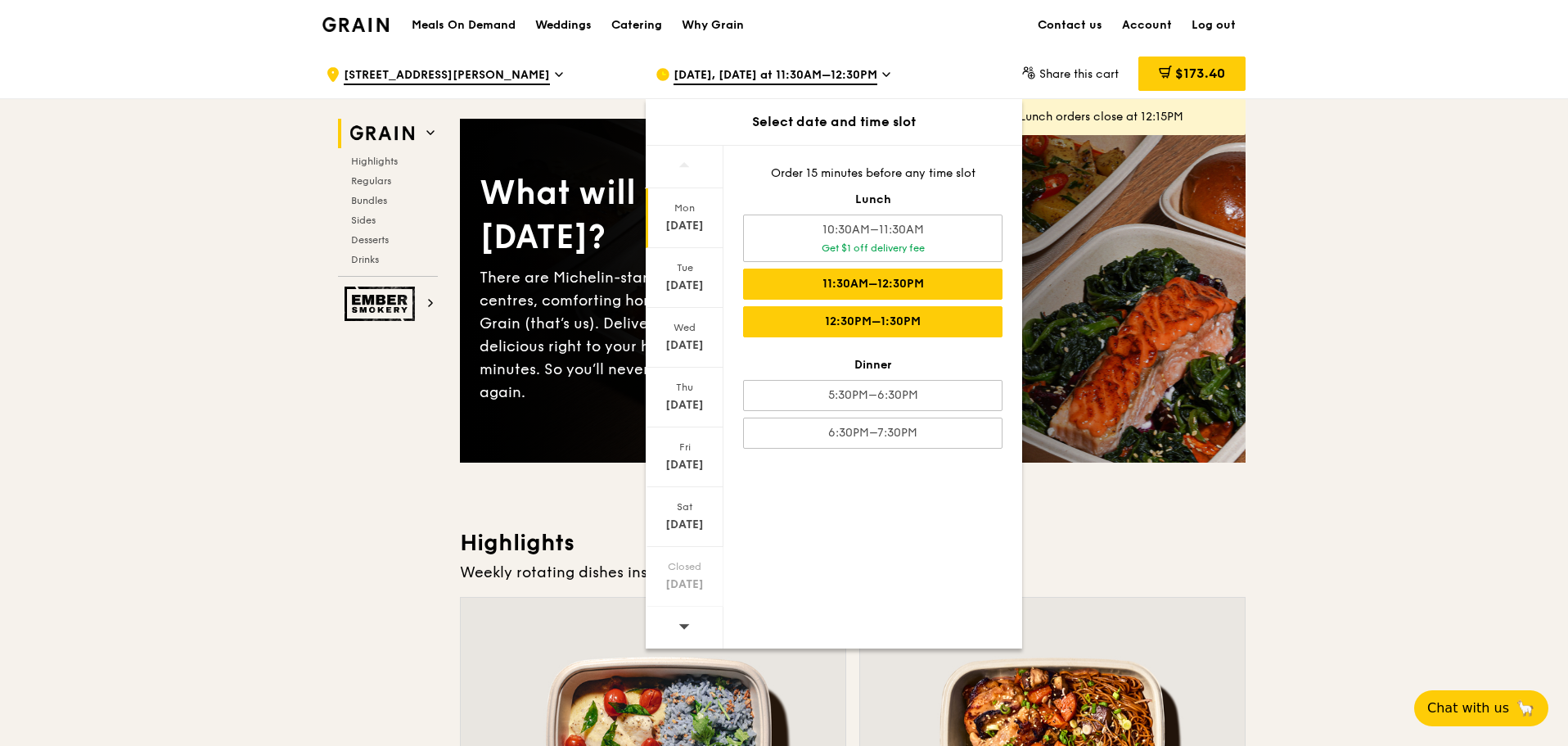
click at [802, 320] on div "12:30PM–1:30PM" at bounding box center [873, 322] width 260 height 31
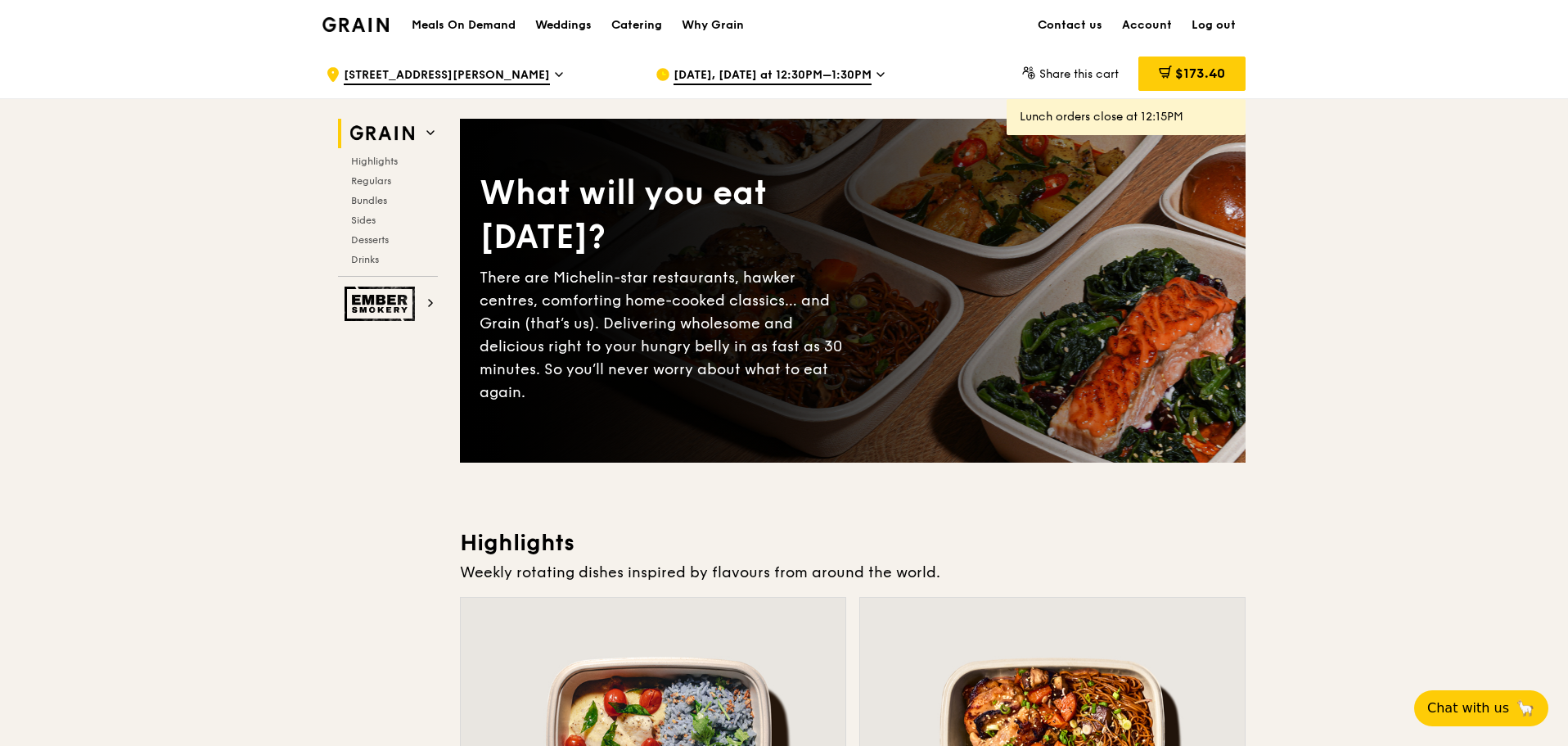
click at [826, 85] on div "Oct 13, Today at 12:30PM–1:30PM" at bounding box center [807, 75] width 303 height 49
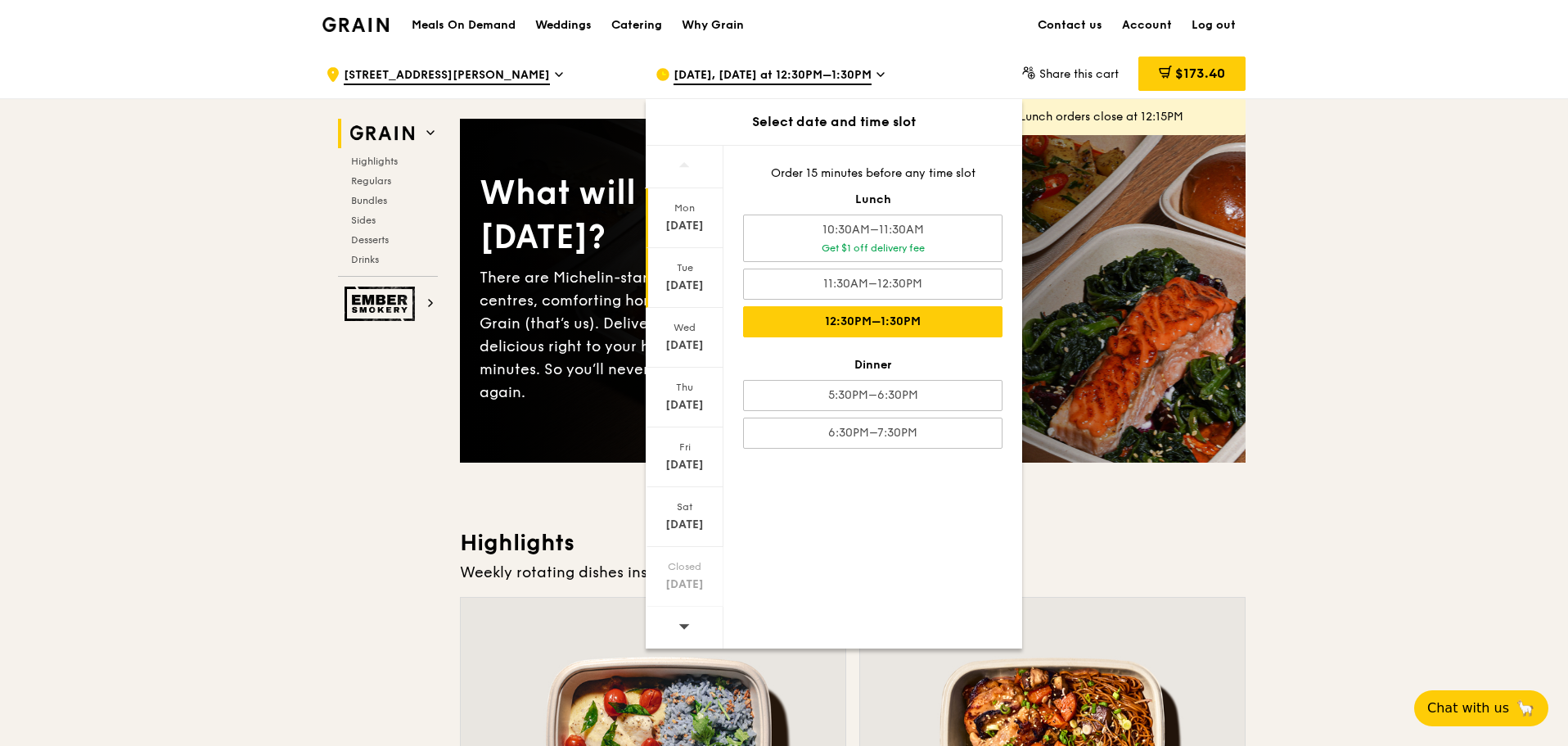
click at [682, 292] on div "Oct 14" at bounding box center [685, 286] width 73 height 16
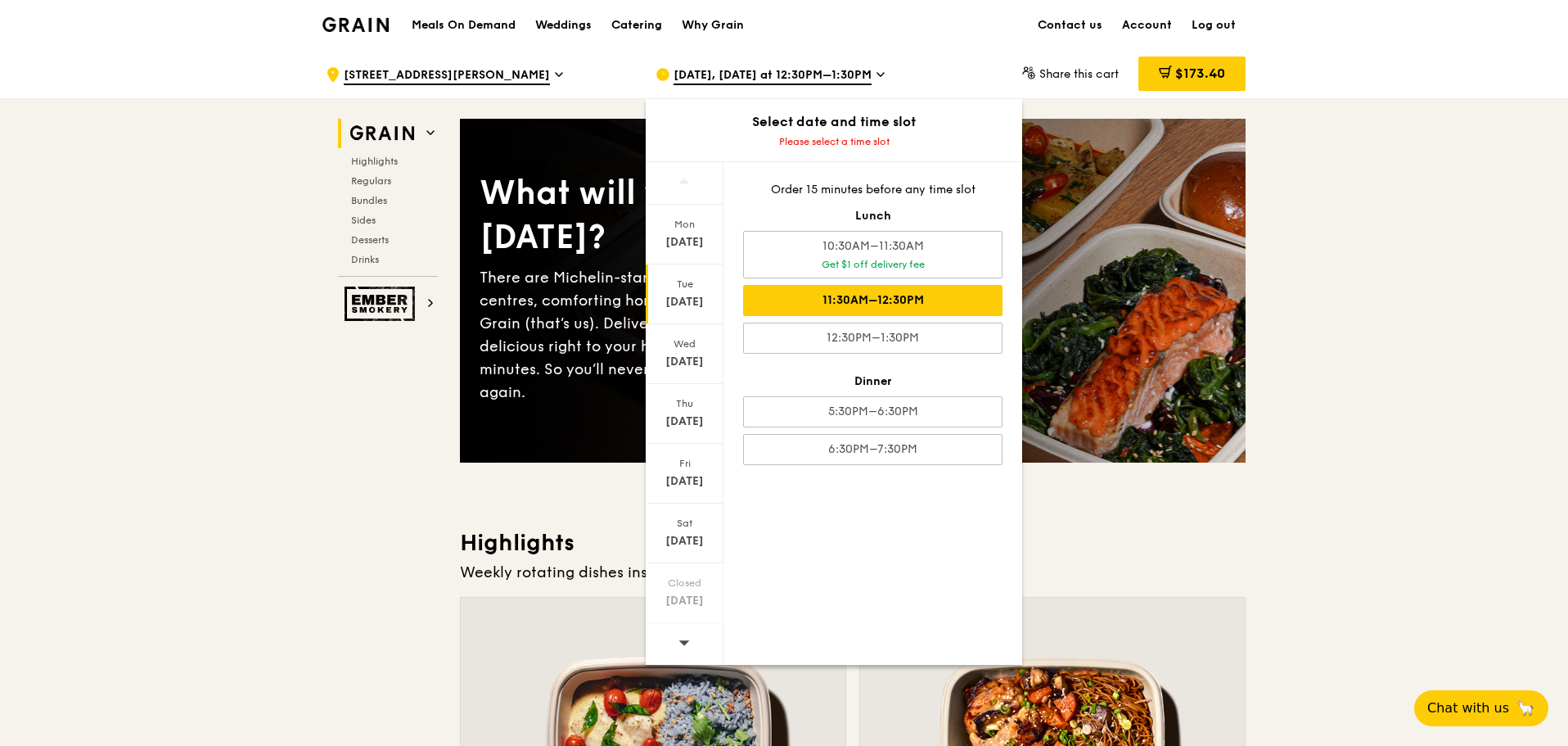
click at [909, 311] on div "11:30AM–12:30PM" at bounding box center [873, 301] width 260 height 31
